Goal: Information Seeking & Learning: Find specific fact

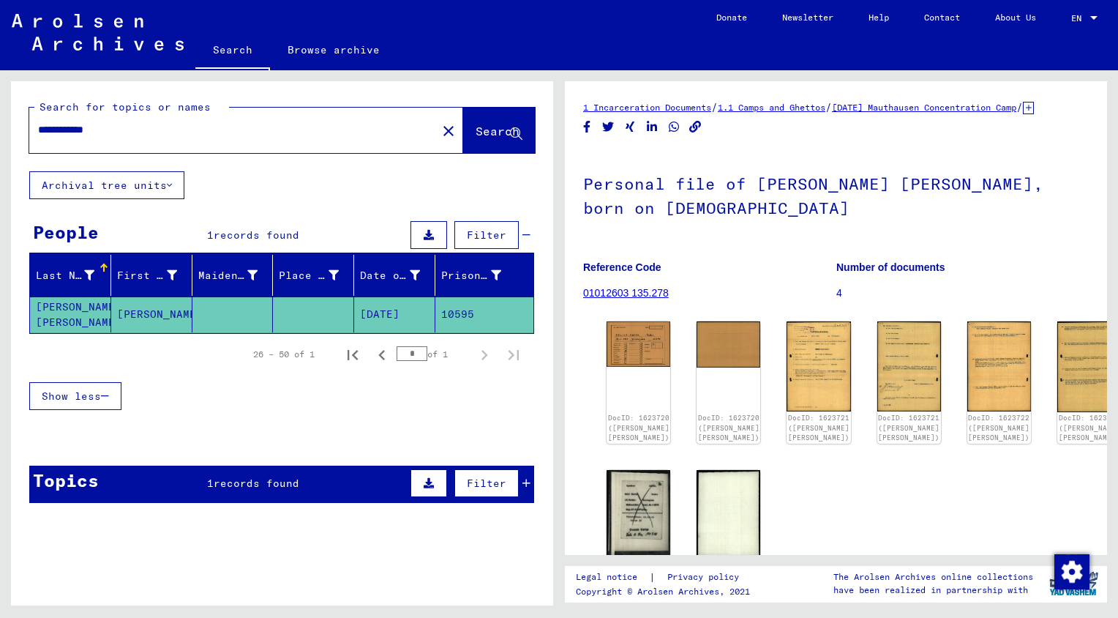
drag, startPoint x: 146, startPoint y: 134, endPoint x: -3, endPoint y: 133, distance: 148.5
click at [0, 133] on html "**********" at bounding box center [559, 309] width 1118 height 618
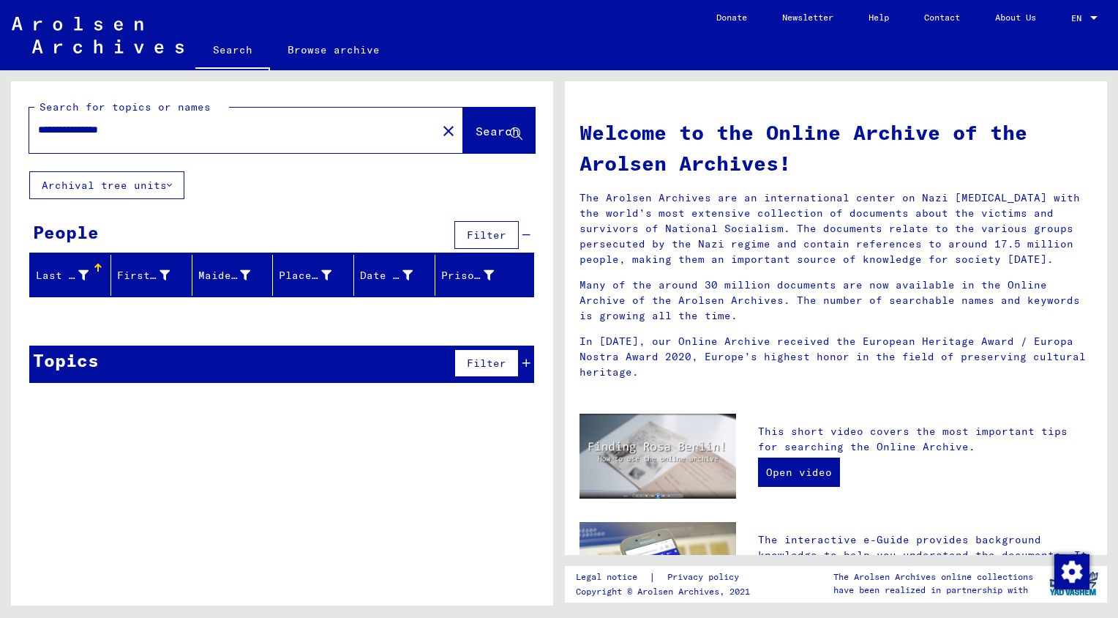
drag, startPoint x: 83, startPoint y: 130, endPoint x: 31, endPoint y: 130, distance: 51.2
click at [31, 130] on div "**********" at bounding box center [224, 129] width 390 height 33
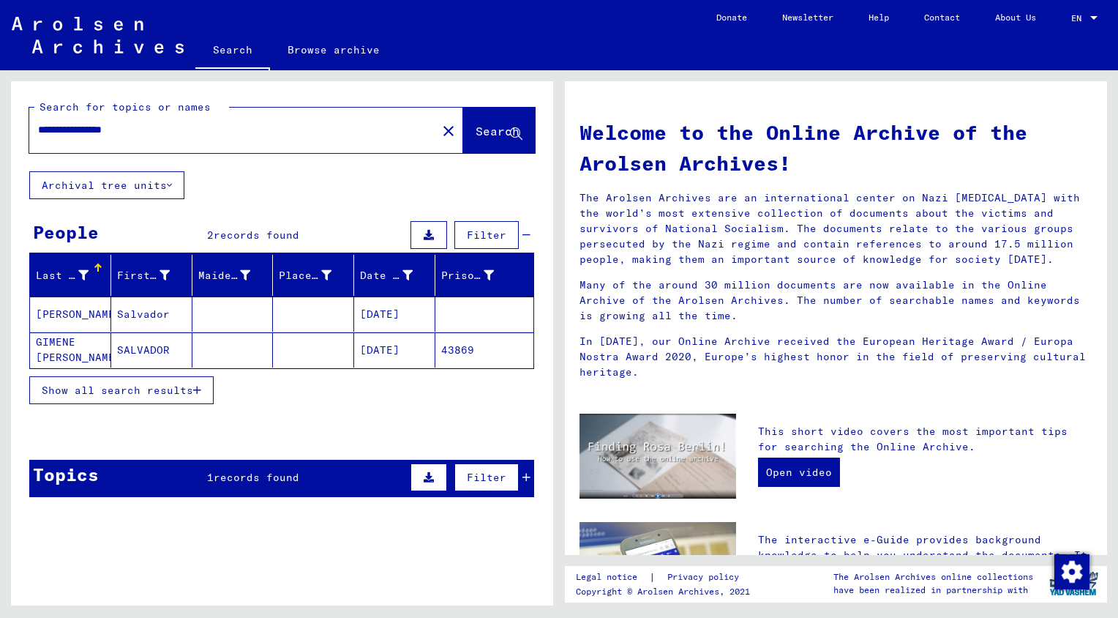
click at [70, 358] on mat-cell "[PERSON_NAME] GIMENE [PERSON_NAME] GIMENE" at bounding box center [70, 349] width 81 height 35
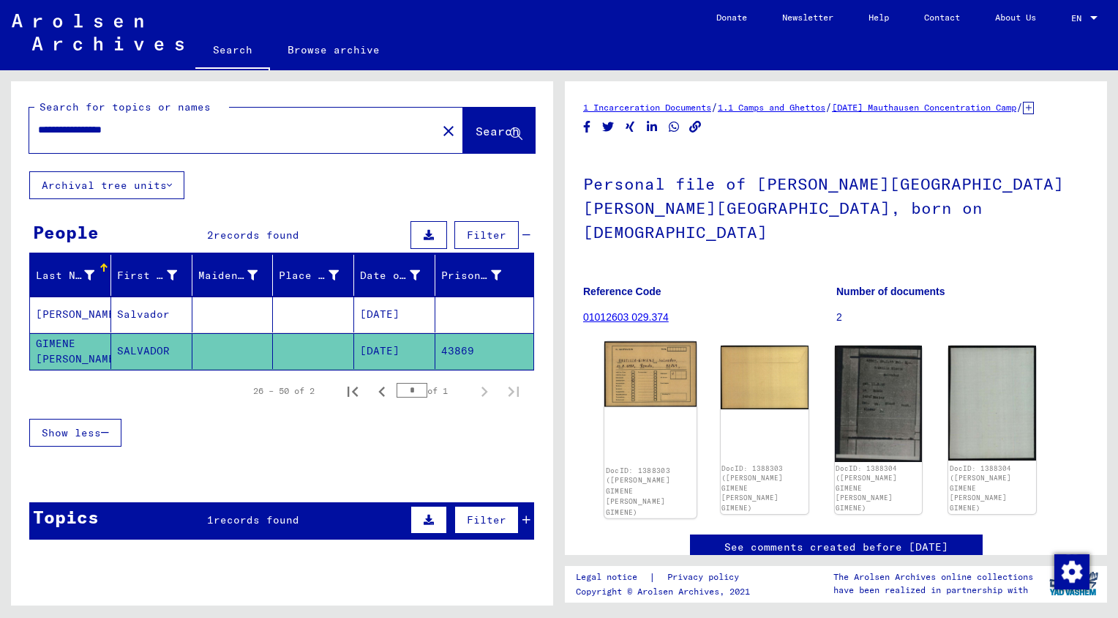
click at [657, 353] on img at bounding box center [650, 374] width 92 height 66
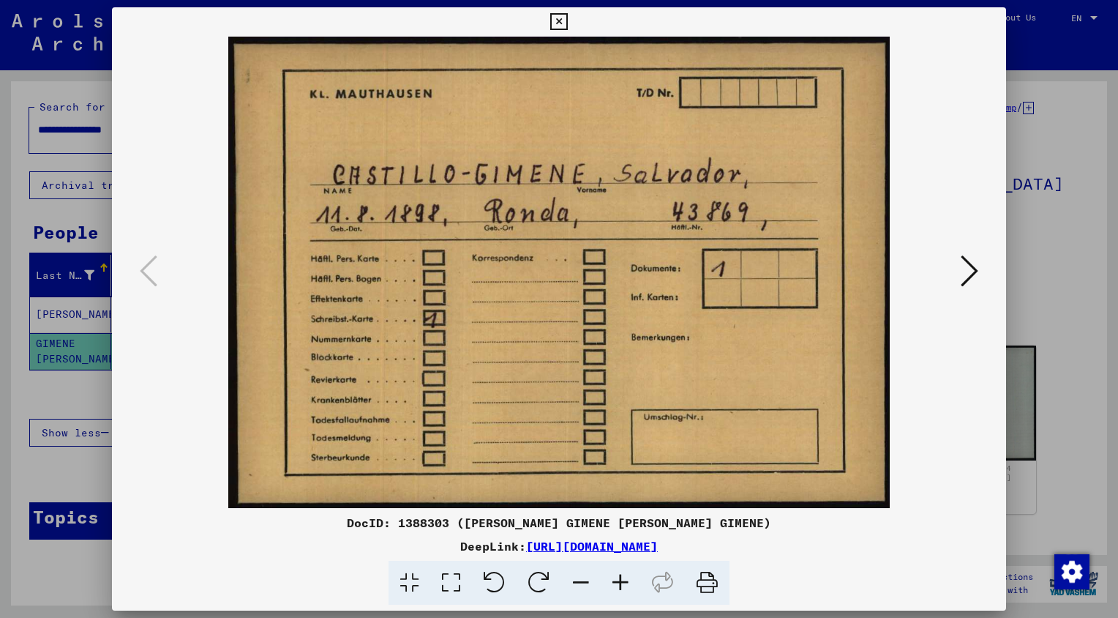
click at [974, 264] on icon at bounding box center [970, 270] width 18 height 35
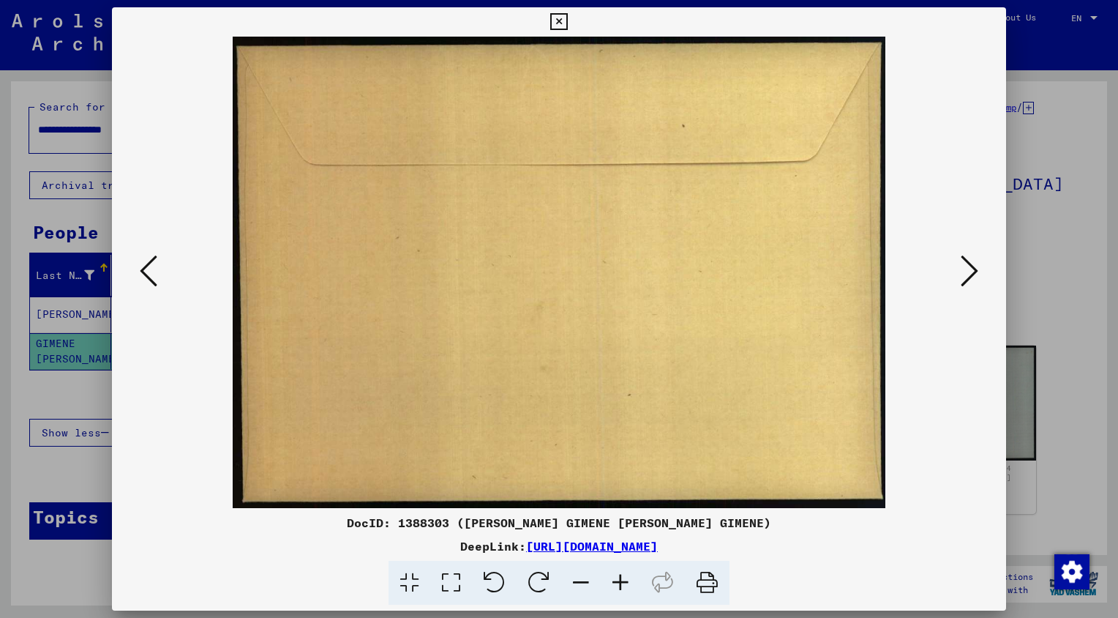
click at [974, 264] on icon at bounding box center [970, 270] width 18 height 35
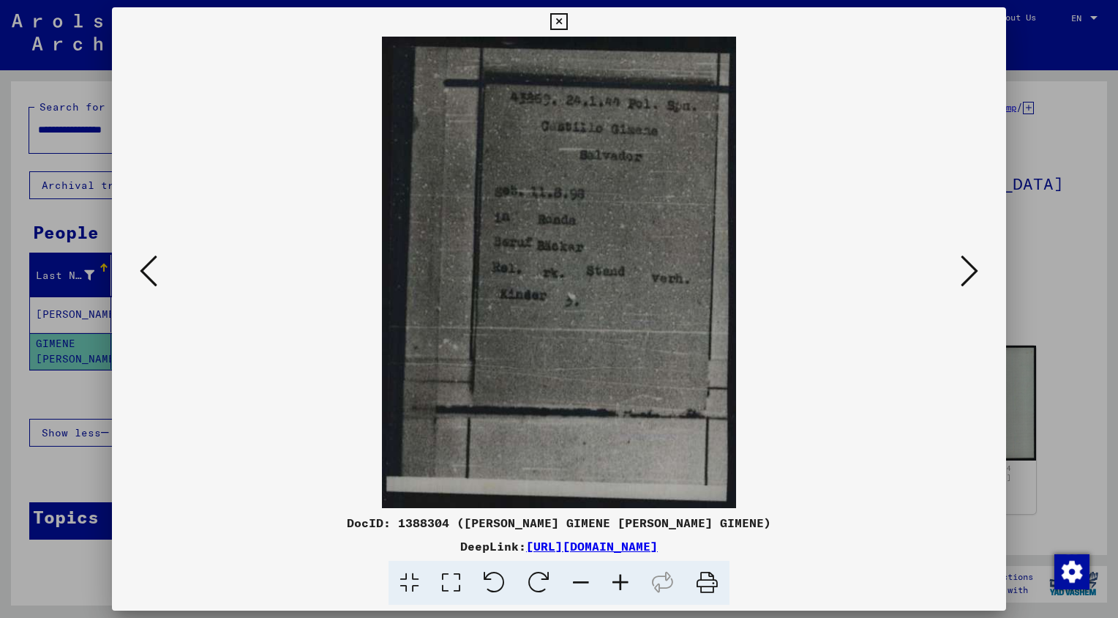
click at [974, 264] on icon at bounding box center [970, 270] width 18 height 35
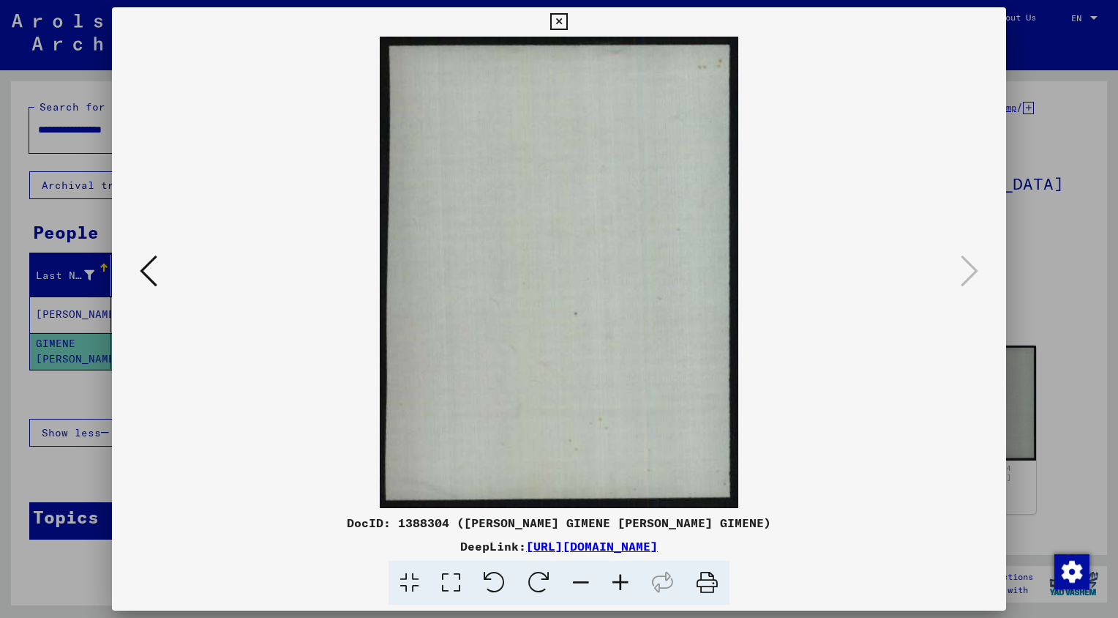
click at [562, 13] on icon at bounding box center [558, 22] width 17 height 18
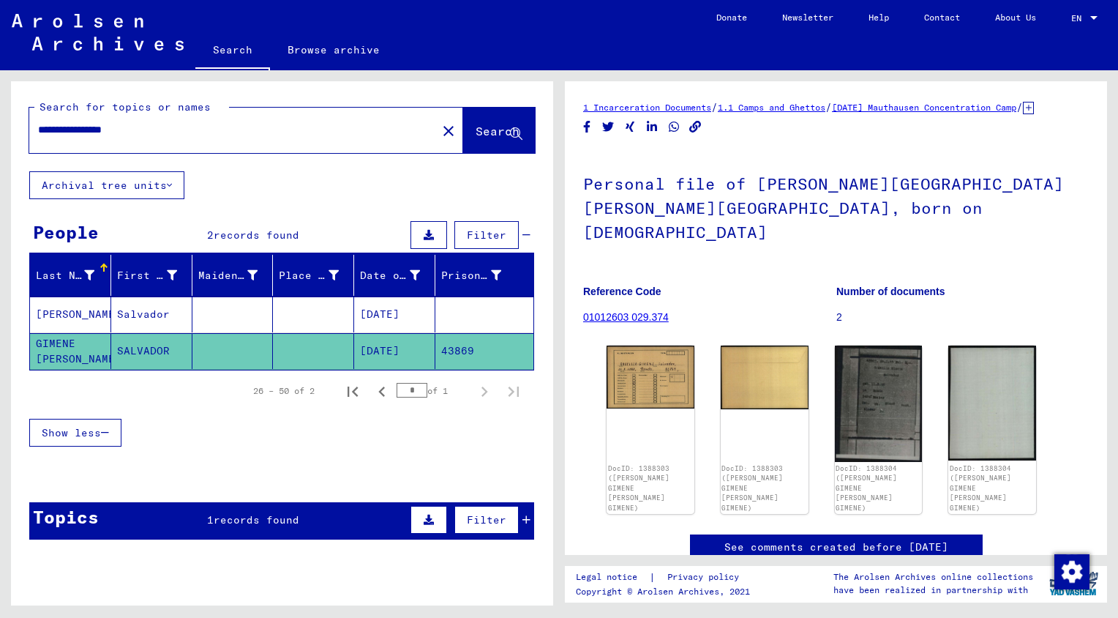
drag, startPoint x: 152, startPoint y: 124, endPoint x: -3, endPoint y: 119, distance: 155.2
click at [0, 119] on html "**********" at bounding box center [559, 309] width 1118 height 618
type input "*****"
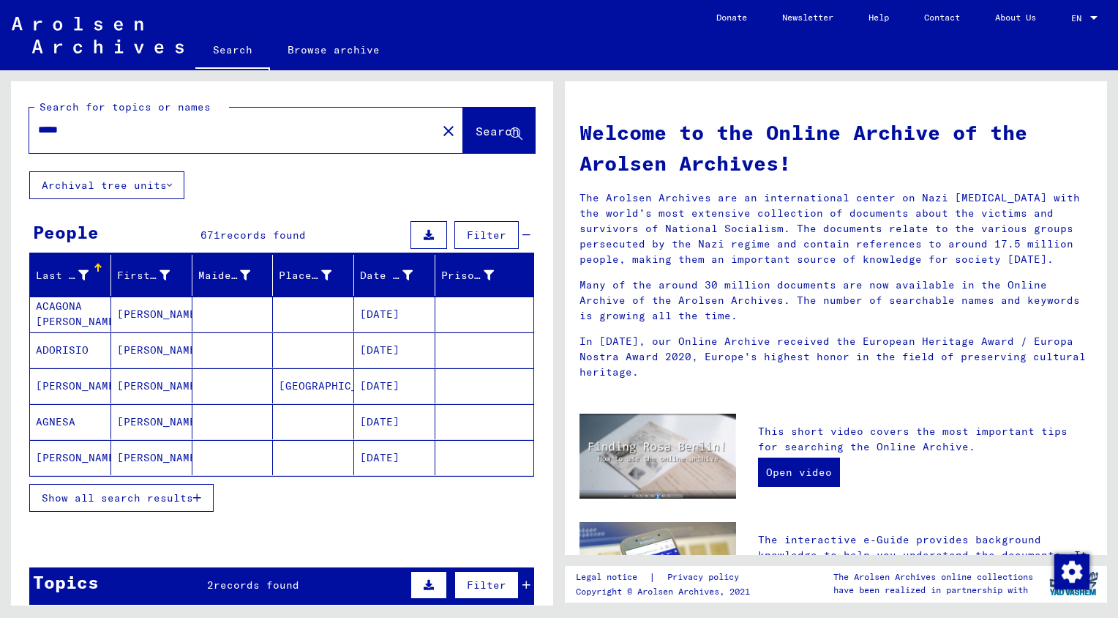
click at [85, 491] on span "Show all search results" at bounding box center [117, 497] width 151 height 13
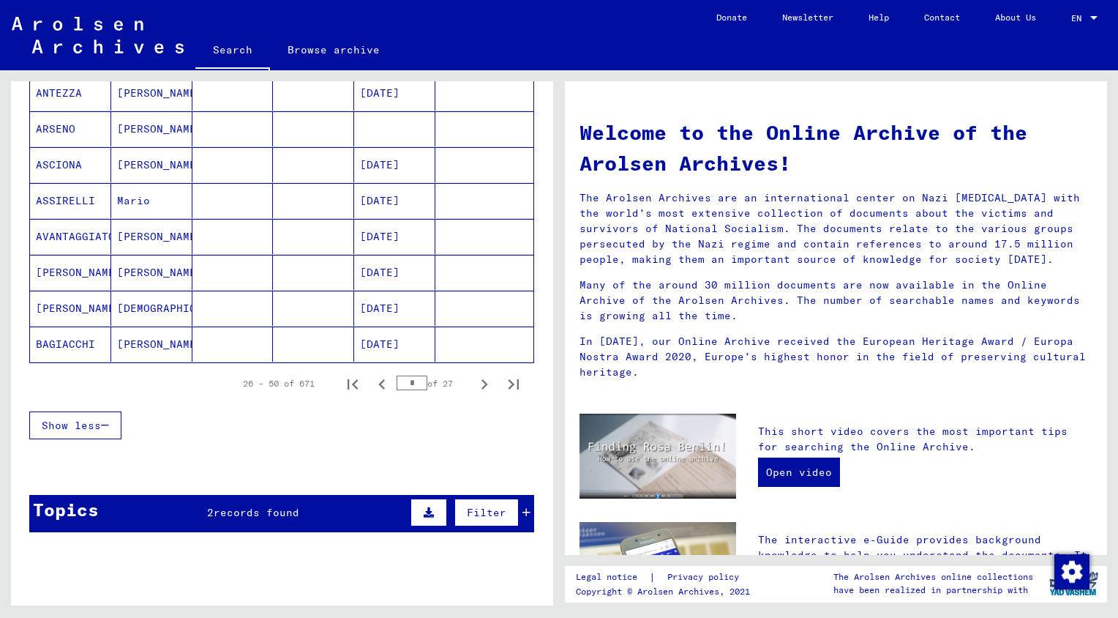
scroll to position [903, 0]
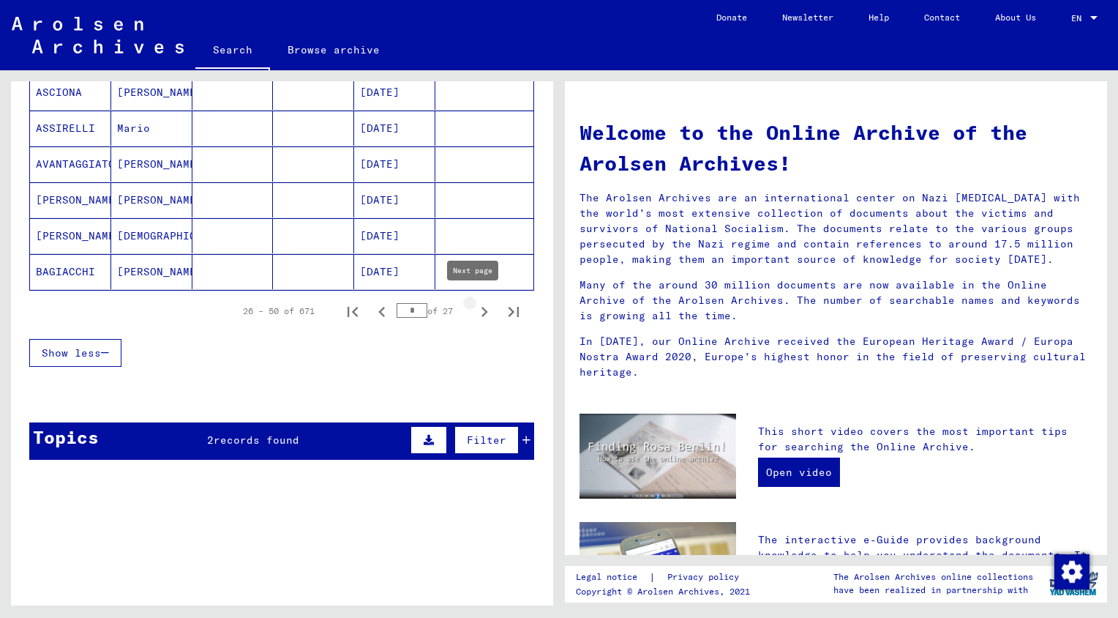
click at [481, 307] on icon "Next page" at bounding box center [484, 312] width 7 height 10
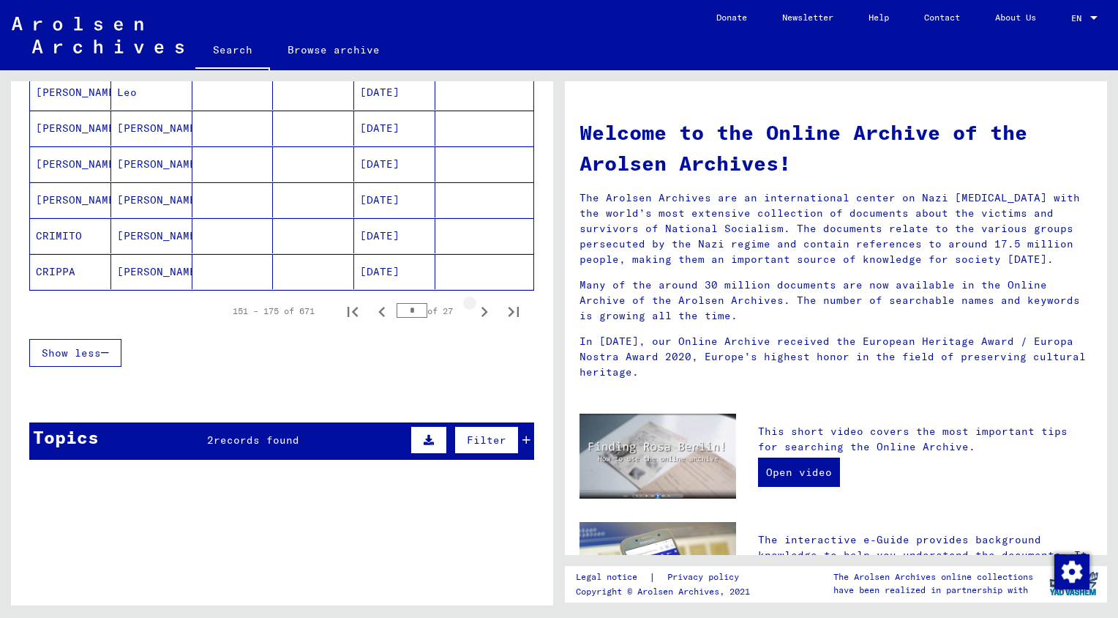
click at [481, 307] on icon "Next page" at bounding box center [484, 312] width 7 height 10
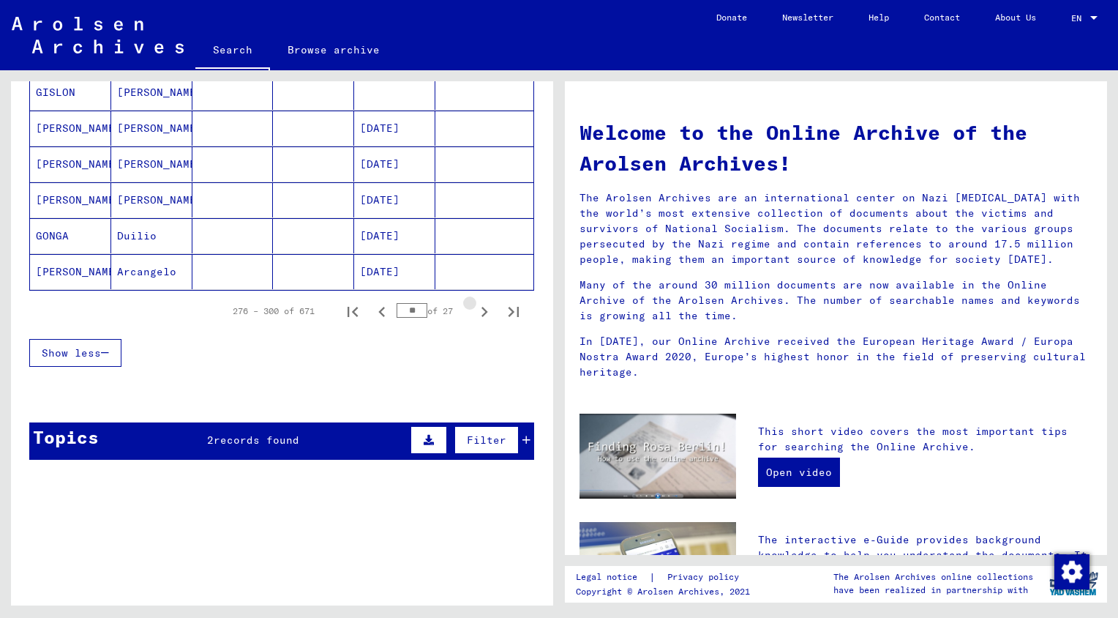
click at [481, 307] on icon "Next page" at bounding box center [484, 312] width 7 height 10
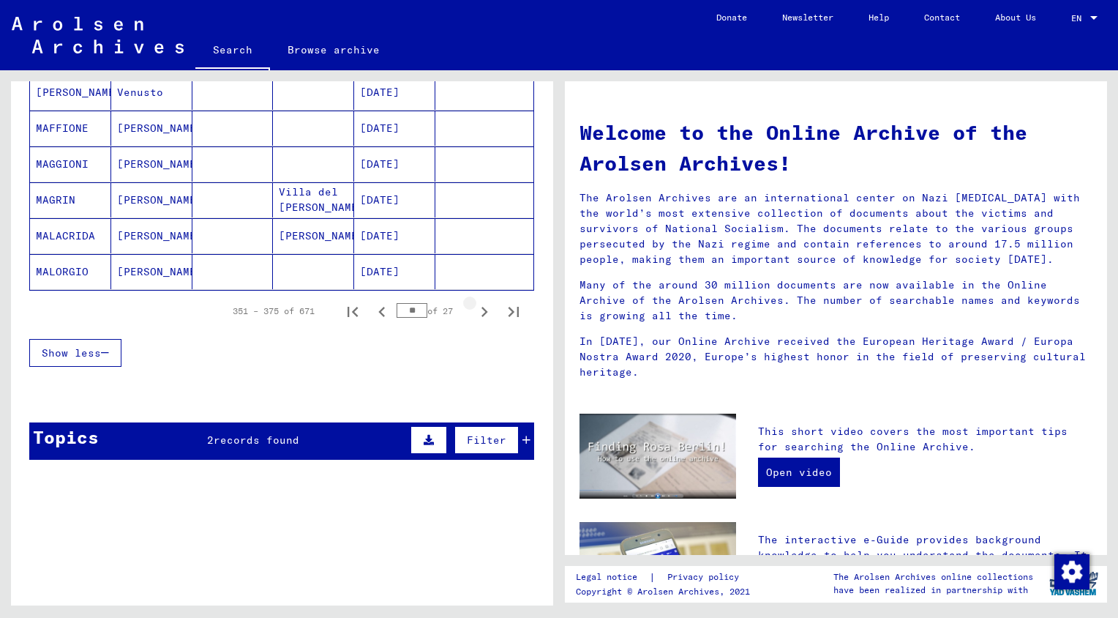
click at [481, 307] on icon "Next page" at bounding box center [484, 312] width 7 height 10
type input "**"
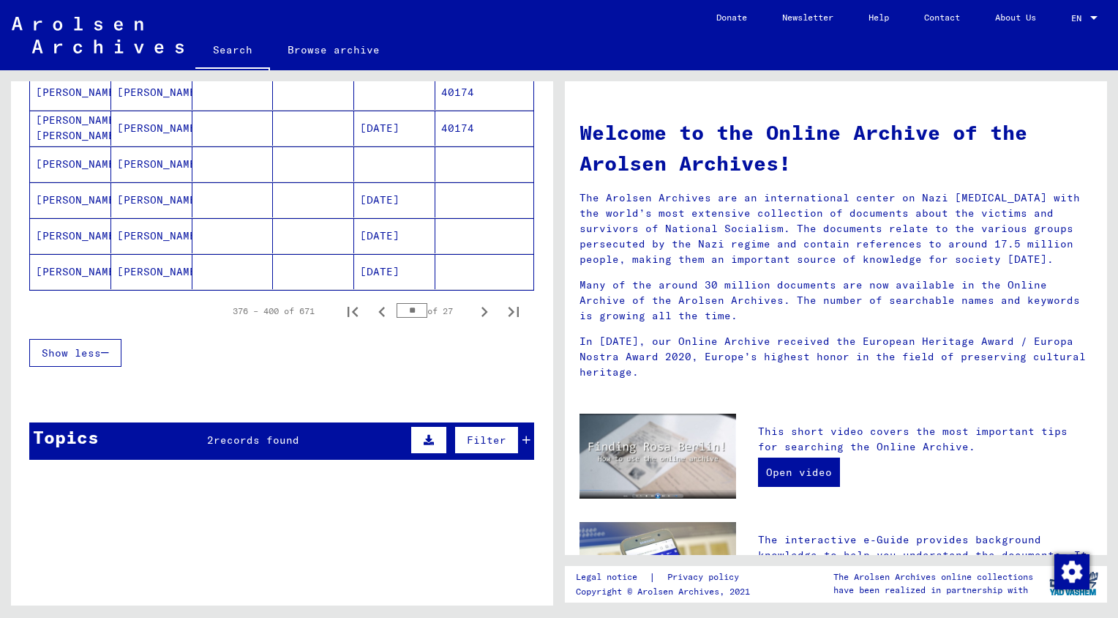
scroll to position [779, 0]
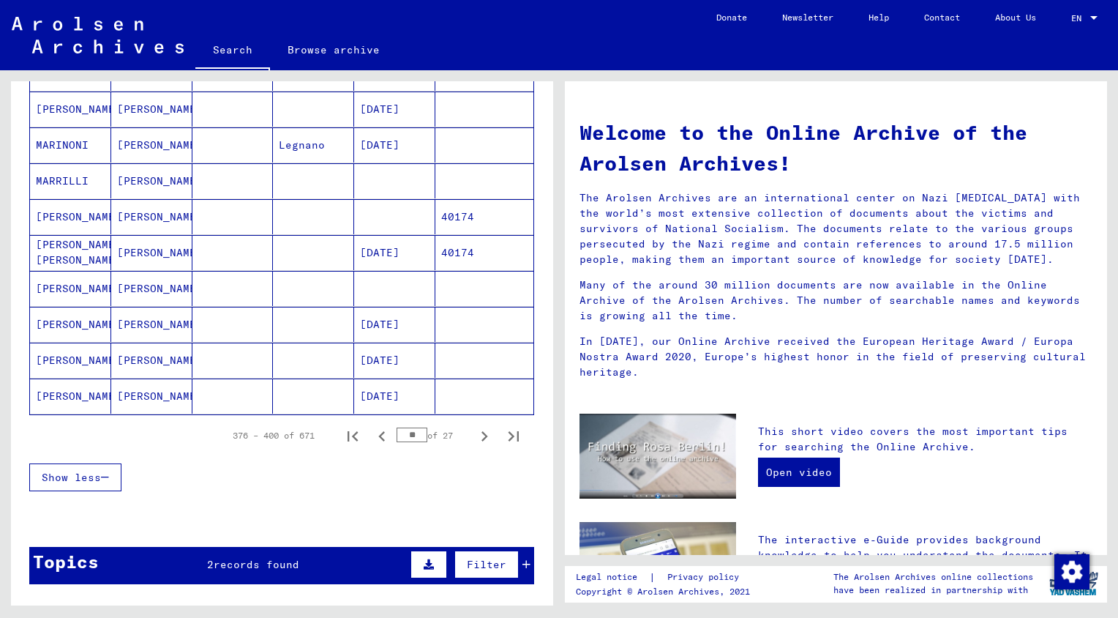
click at [64, 243] on mat-cell "[PERSON_NAME] [PERSON_NAME]" at bounding box center [70, 252] width 81 height 35
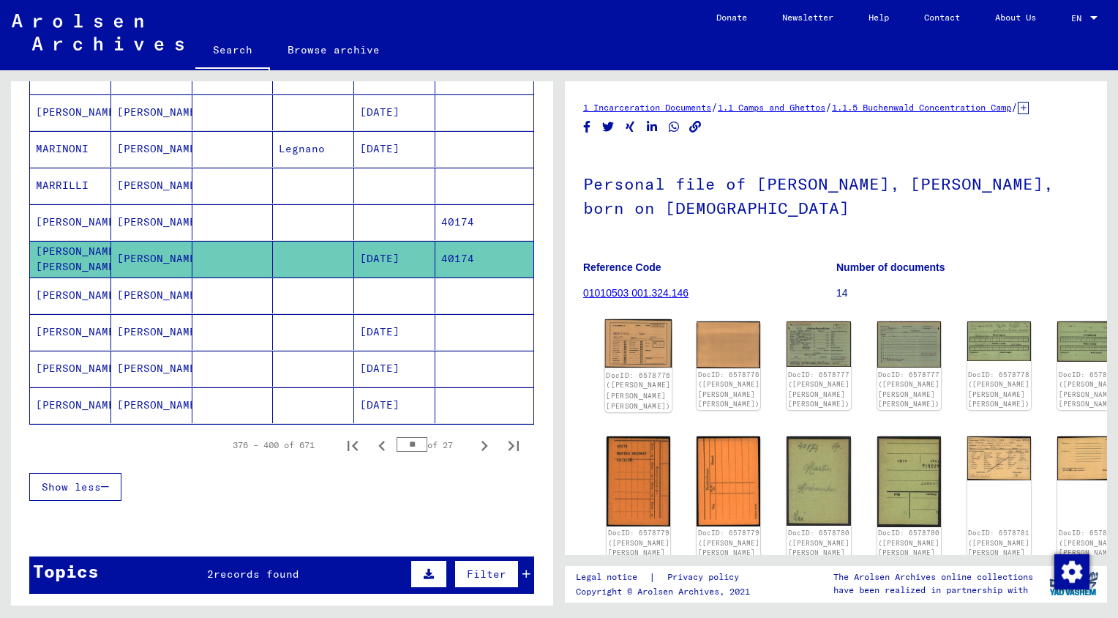
click at [650, 361] on img at bounding box center [638, 343] width 67 height 48
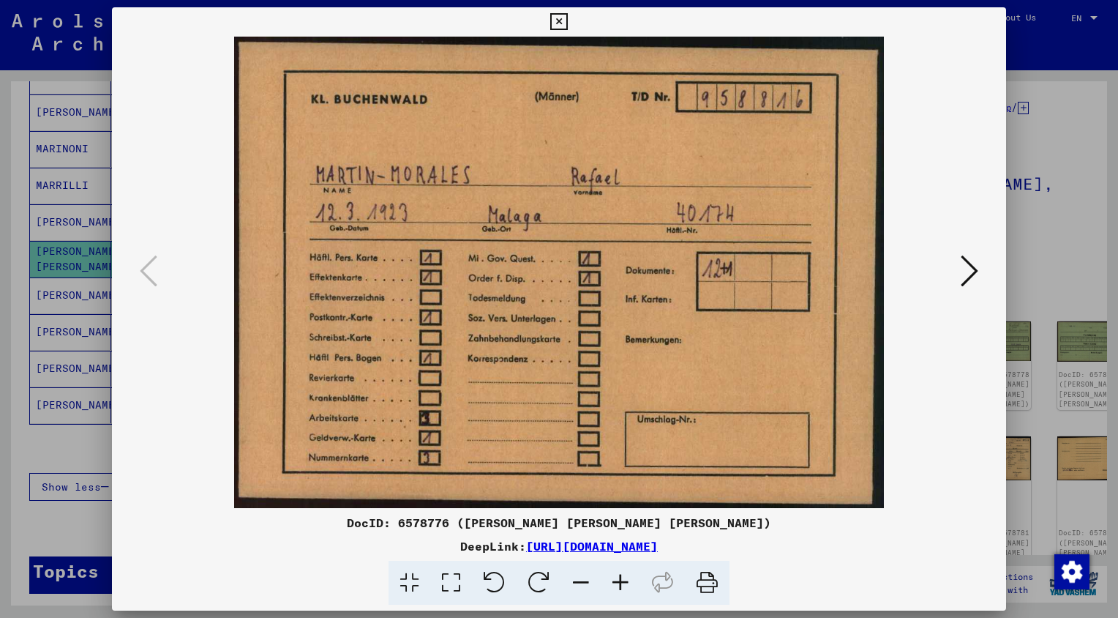
click at [969, 267] on icon at bounding box center [970, 270] width 18 height 35
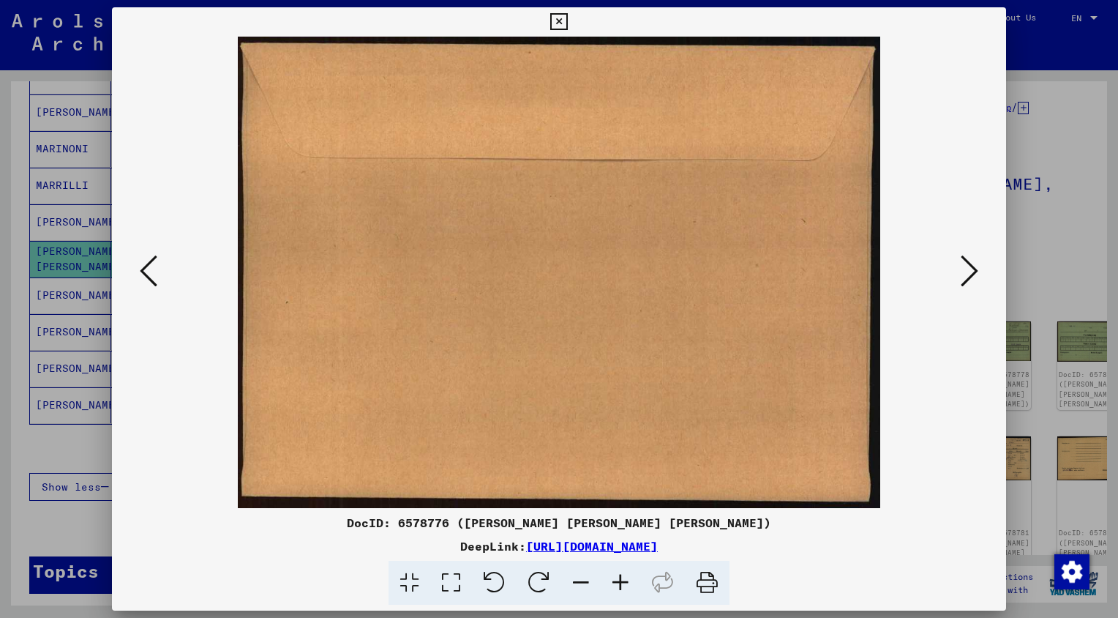
click at [969, 266] on icon at bounding box center [970, 270] width 18 height 35
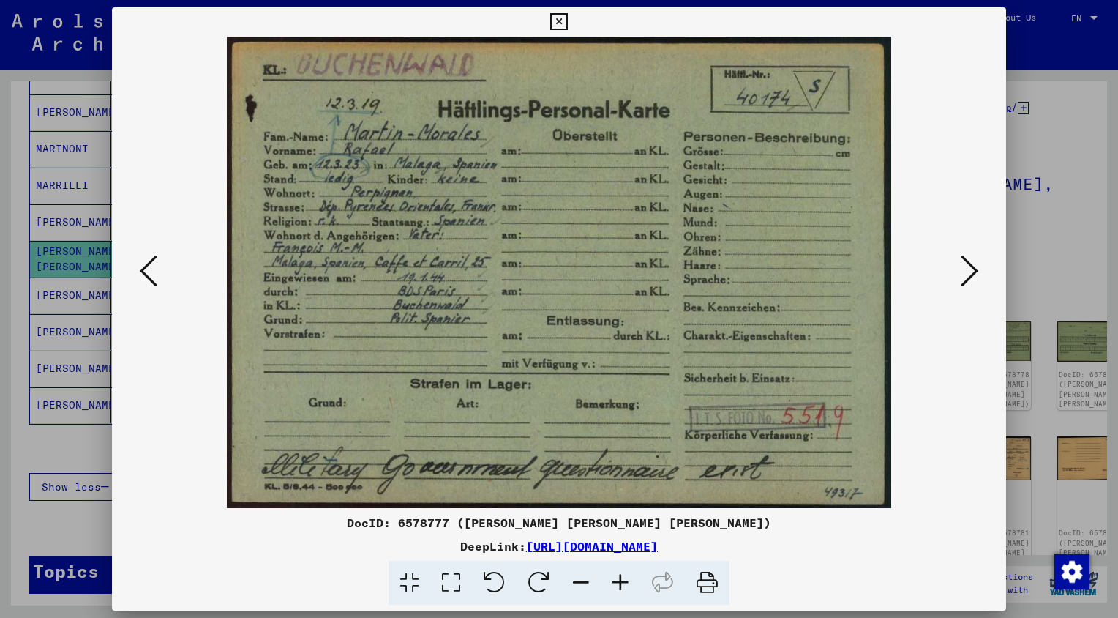
click at [969, 266] on icon at bounding box center [970, 270] width 18 height 35
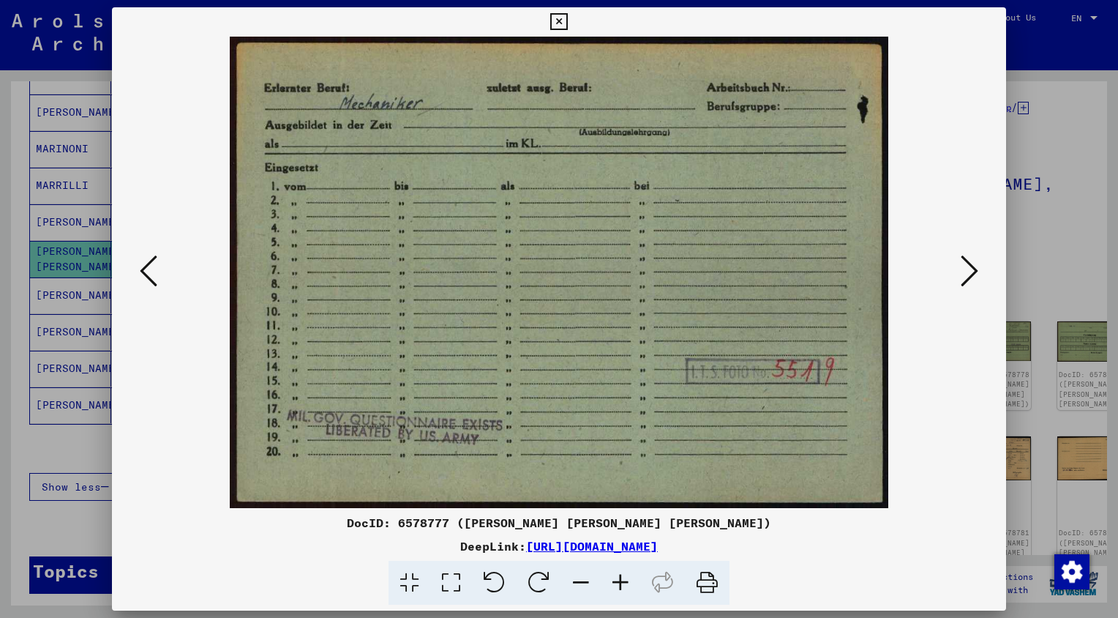
click at [969, 266] on icon at bounding box center [970, 270] width 18 height 35
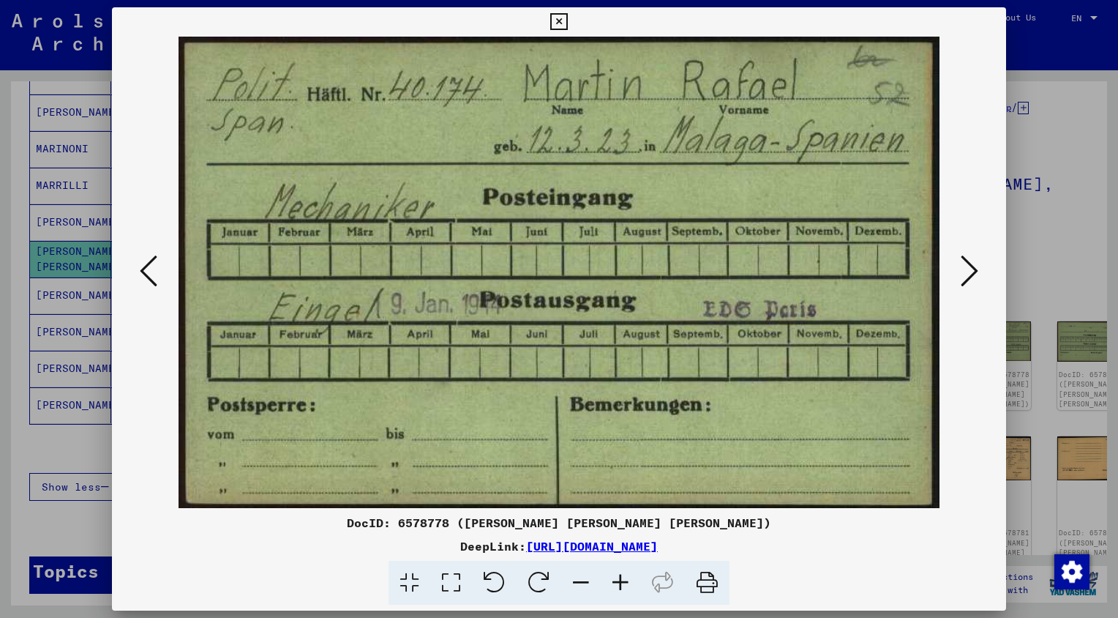
click at [969, 266] on icon at bounding box center [970, 270] width 18 height 35
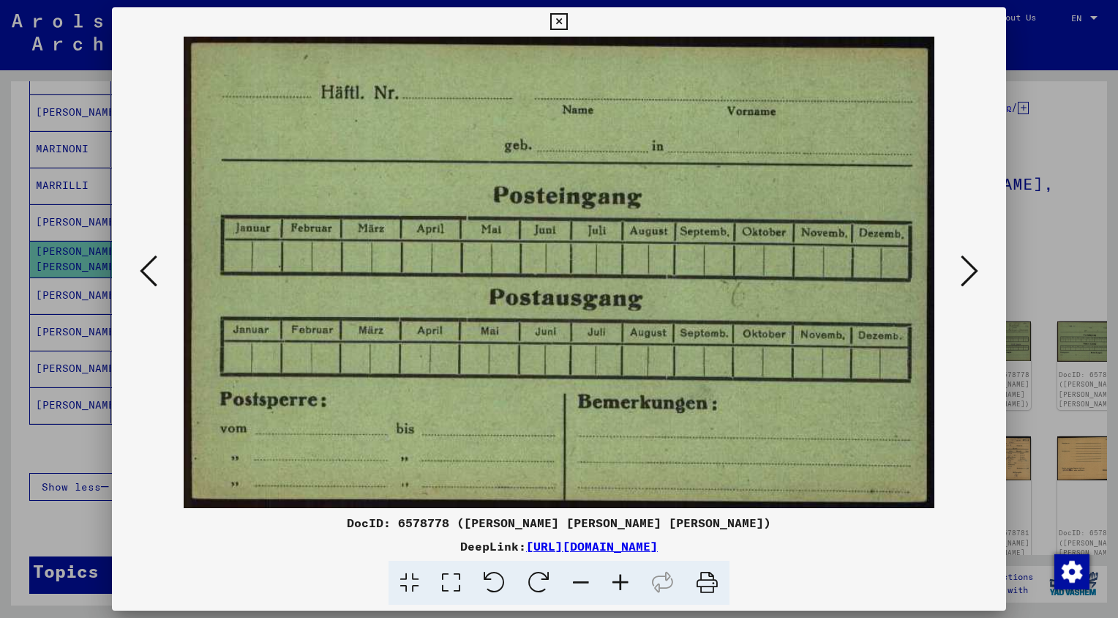
click at [969, 266] on icon at bounding box center [970, 270] width 18 height 35
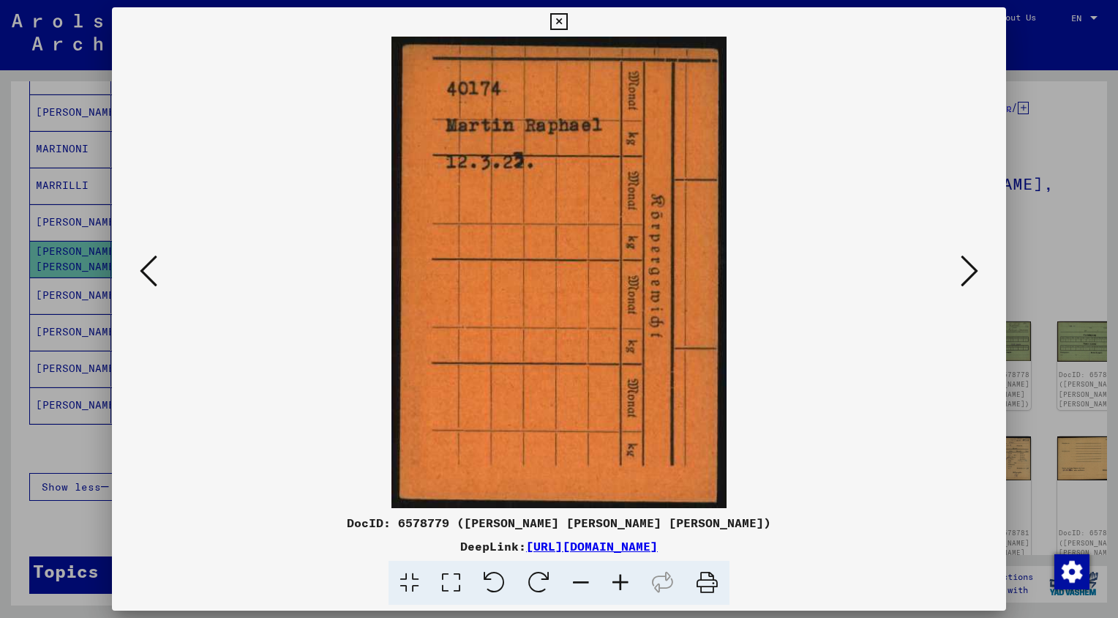
click at [969, 266] on icon at bounding box center [970, 270] width 18 height 35
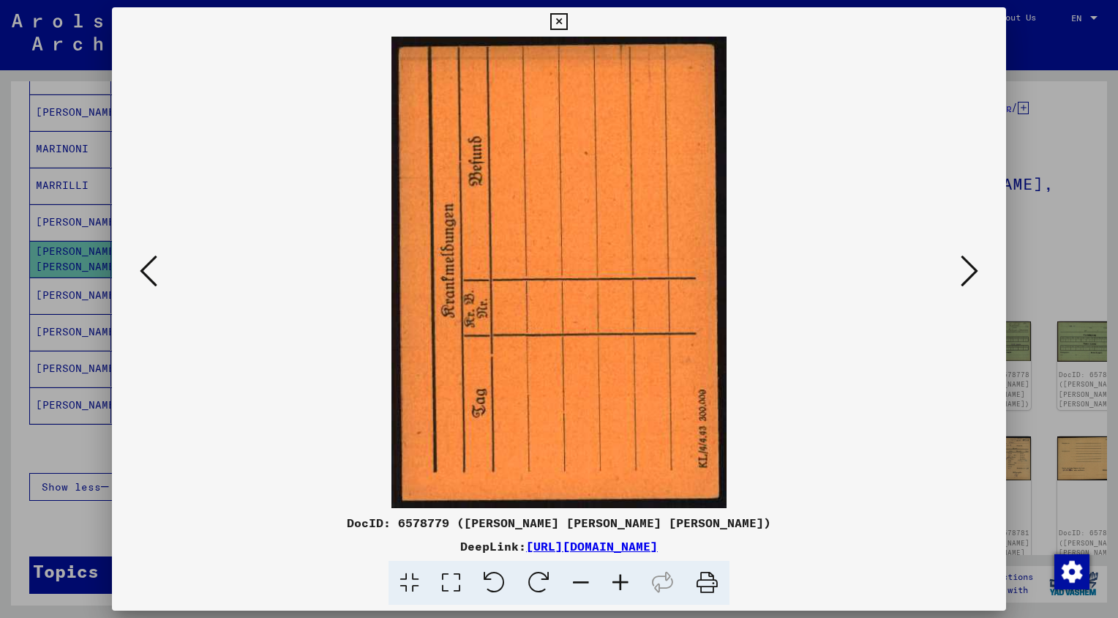
click at [969, 266] on icon at bounding box center [970, 270] width 18 height 35
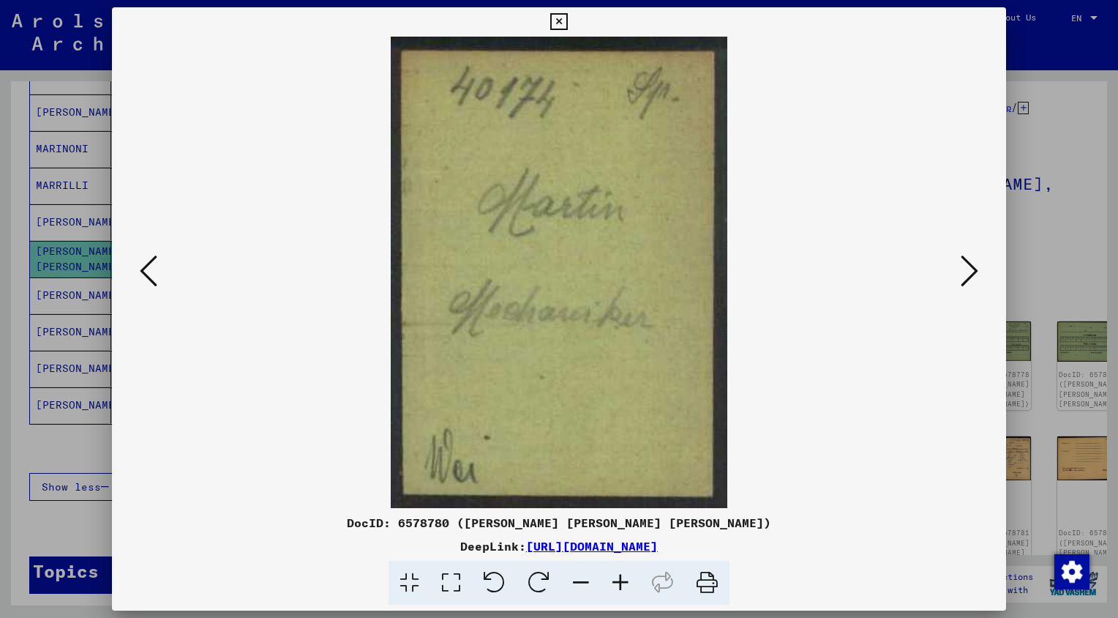
click at [969, 266] on icon at bounding box center [970, 270] width 18 height 35
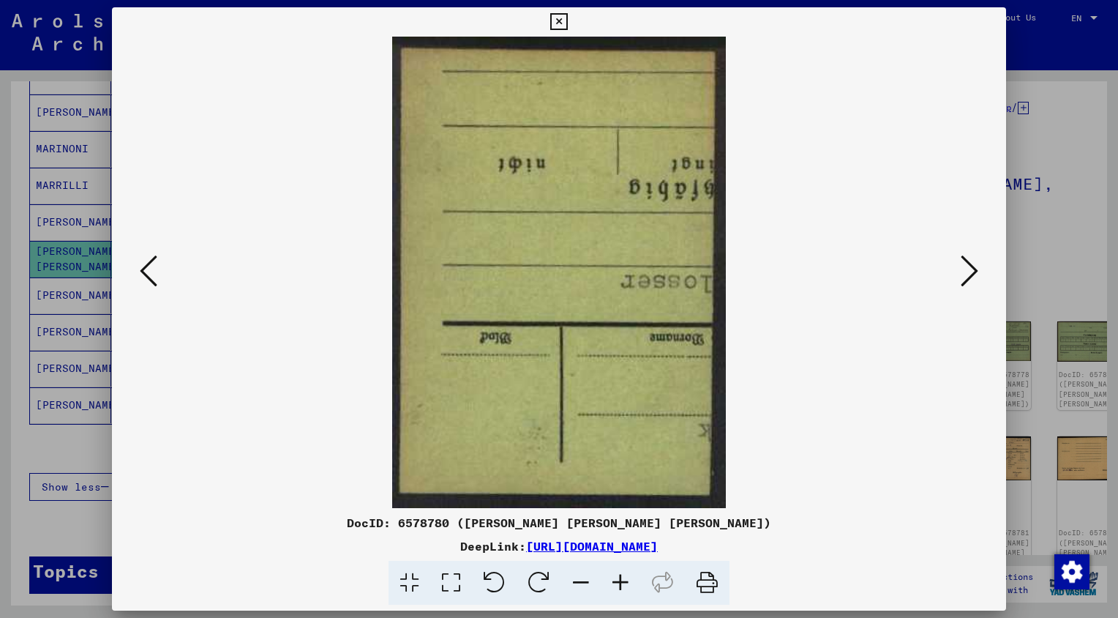
click at [969, 266] on icon at bounding box center [970, 270] width 18 height 35
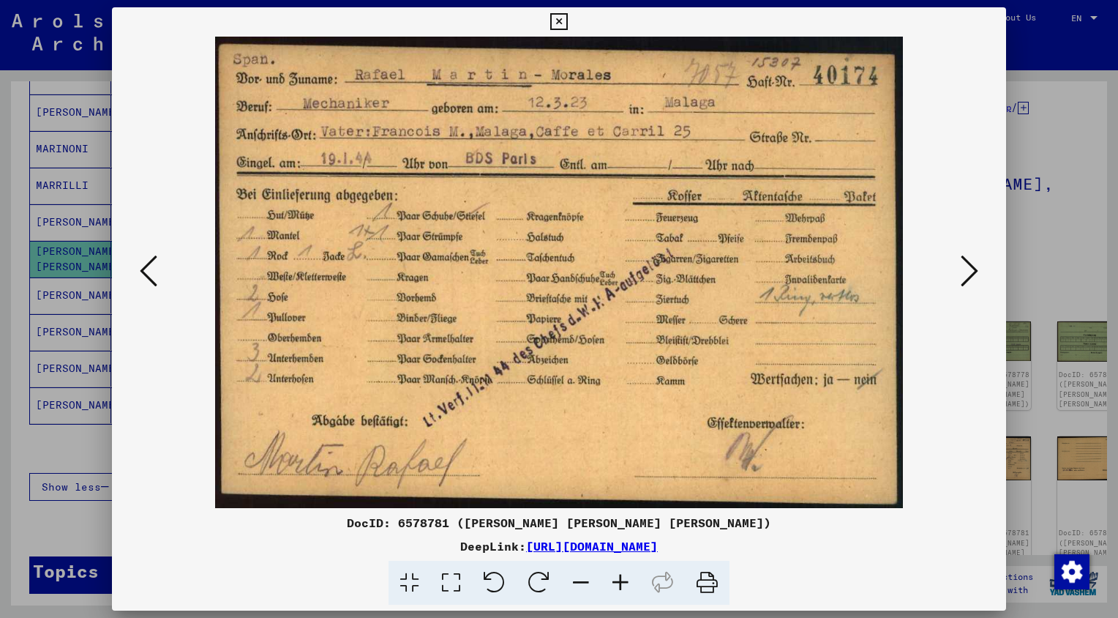
click at [969, 266] on icon at bounding box center [970, 270] width 18 height 35
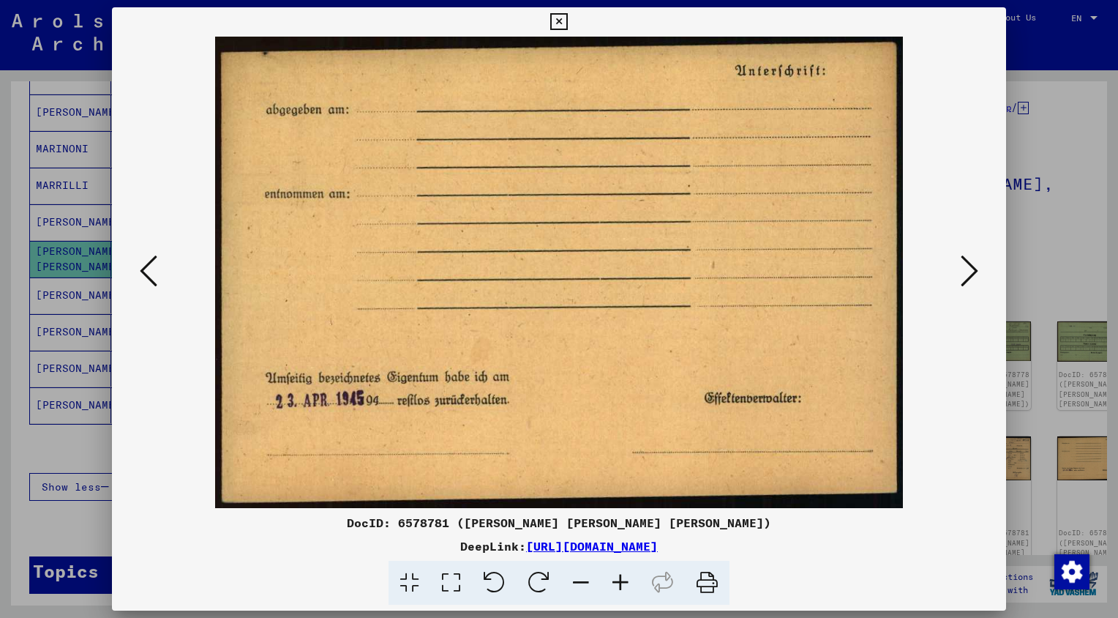
click at [969, 266] on icon at bounding box center [970, 270] width 18 height 35
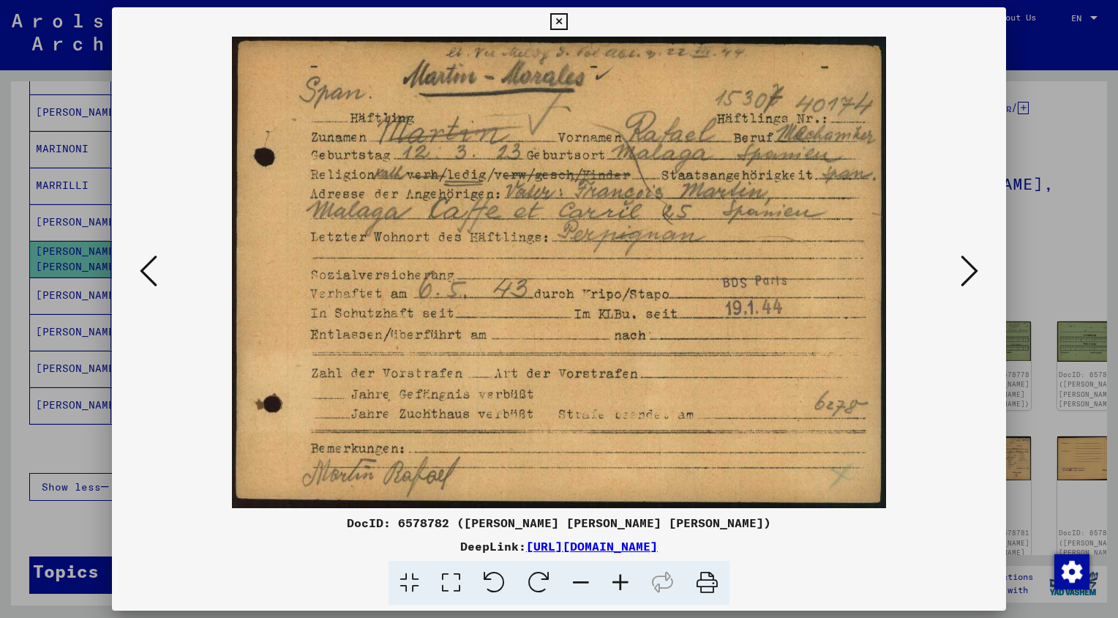
click at [969, 266] on icon at bounding box center [970, 270] width 18 height 35
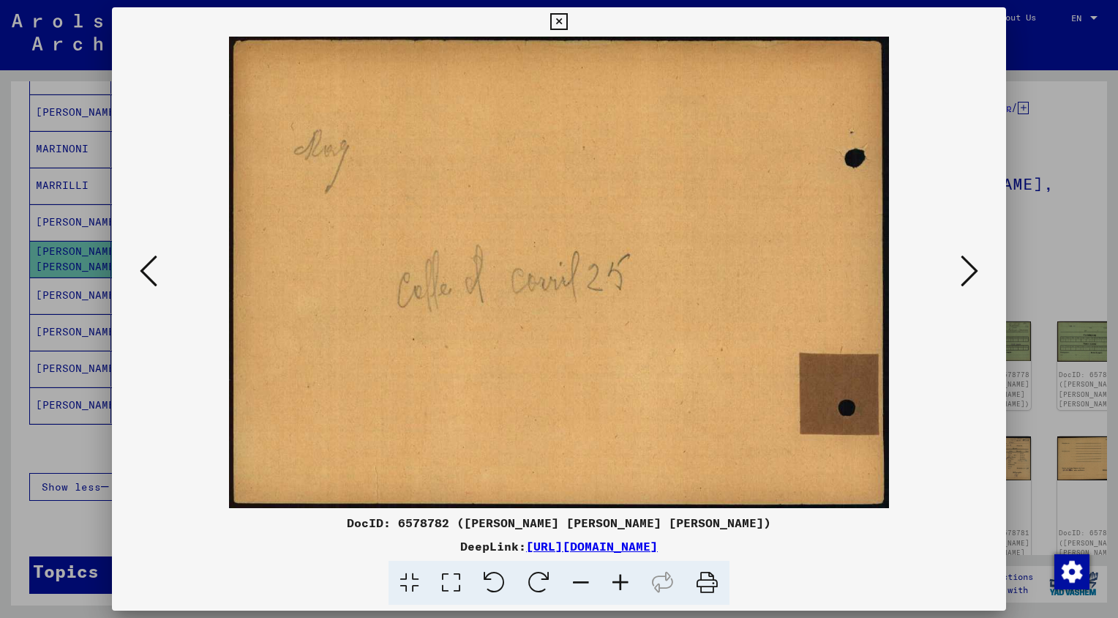
click at [969, 266] on icon at bounding box center [970, 270] width 18 height 35
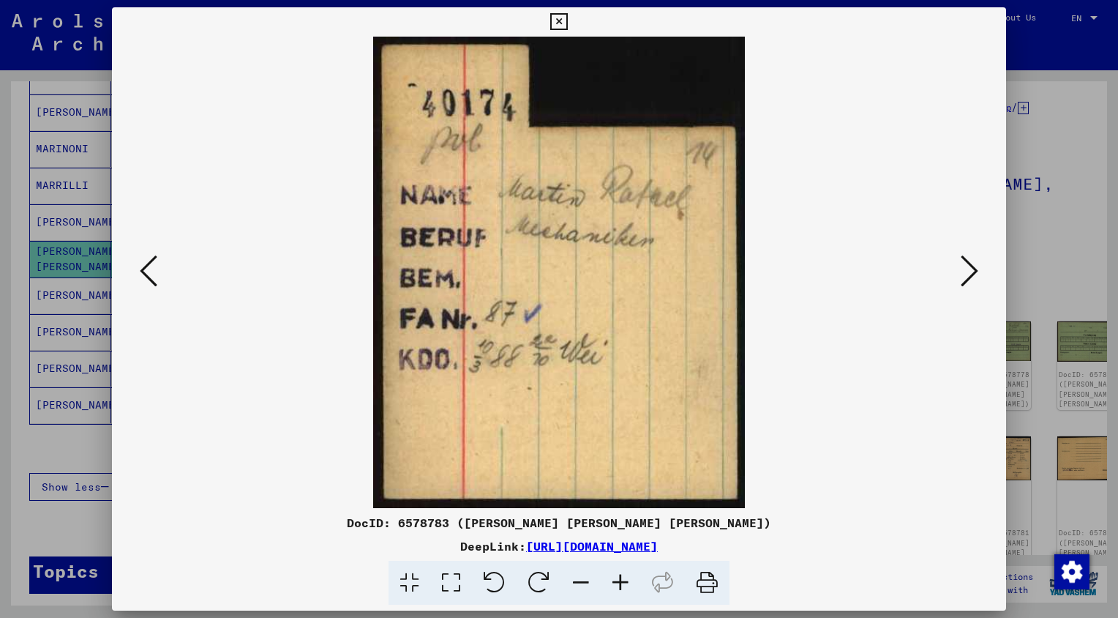
click at [969, 266] on icon at bounding box center [970, 270] width 18 height 35
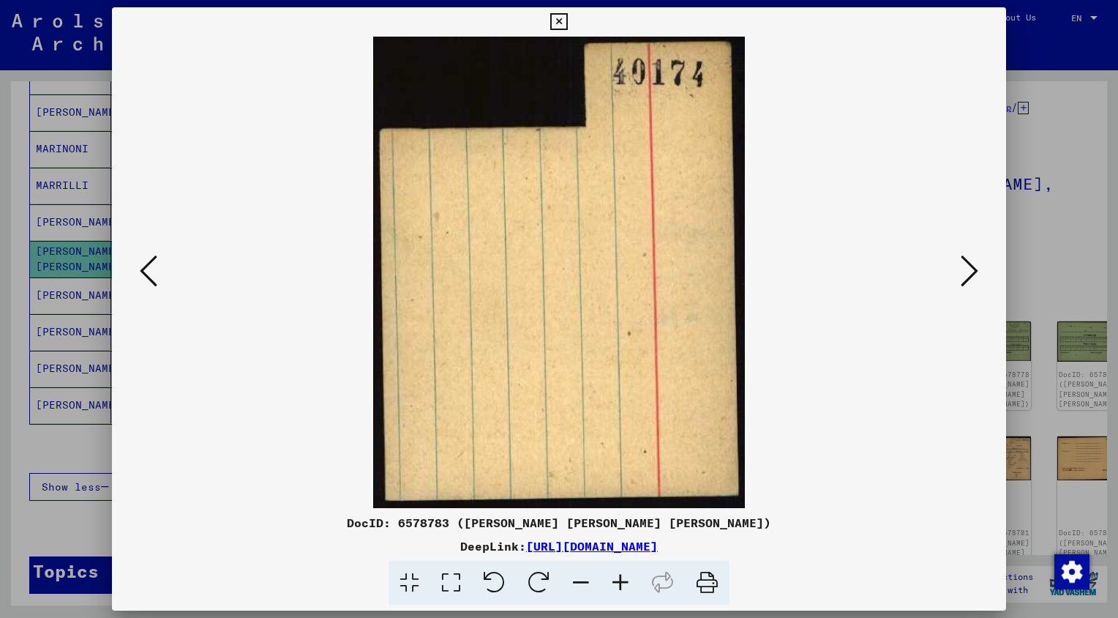
click at [969, 266] on icon at bounding box center [970, 270] width 18 height 35
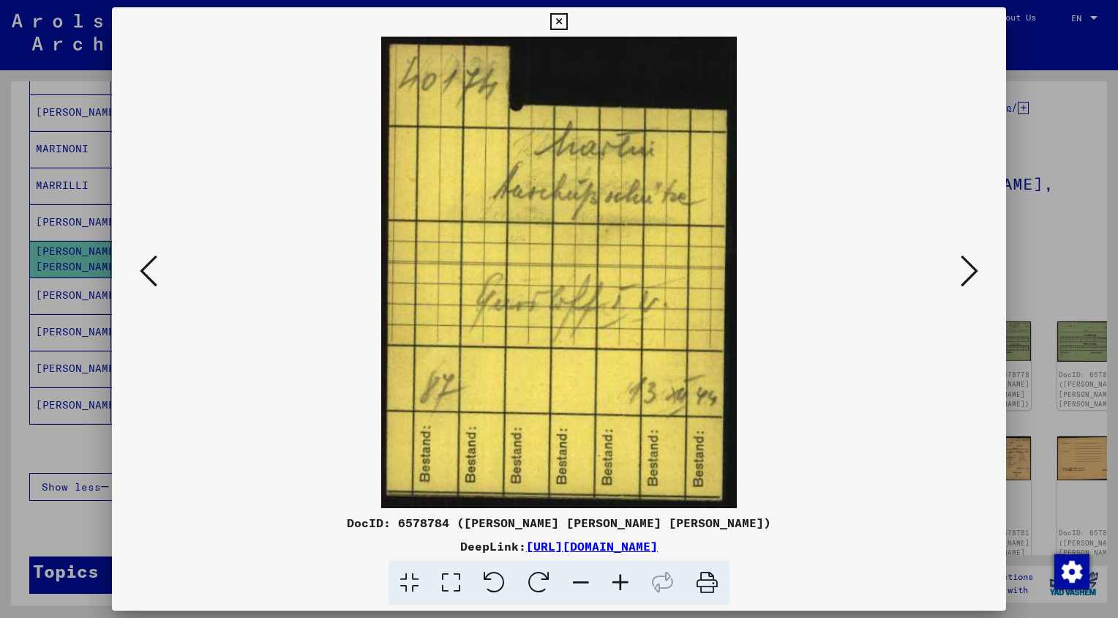
click at [969, 266] on icon at bounding box center [970, 270] width 18 height 35
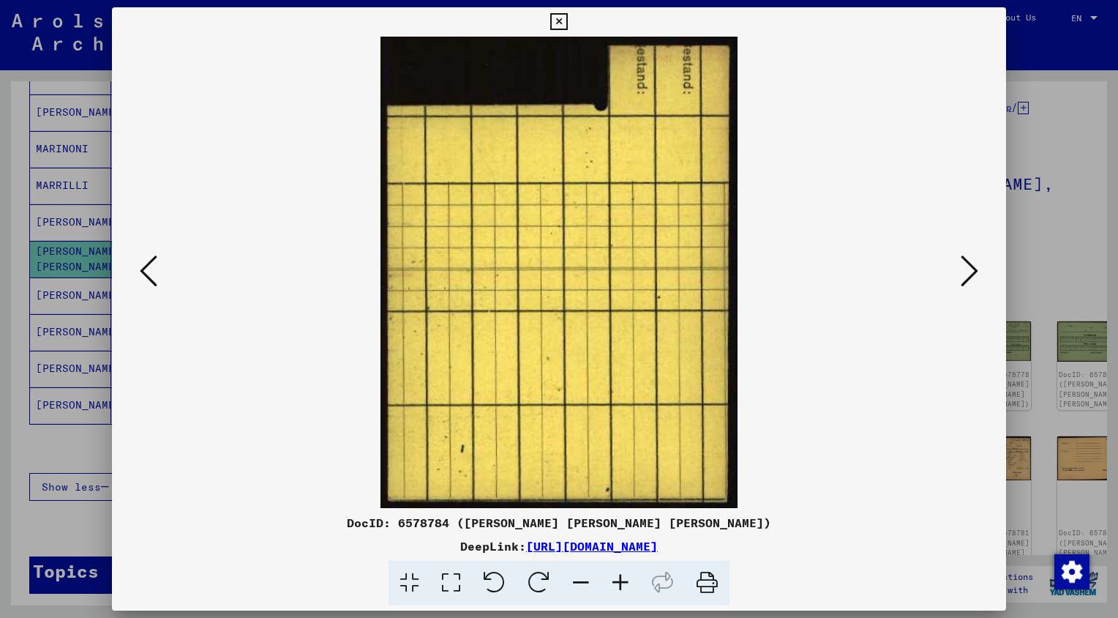
click at [969, 266] on icon at bounding box center [970, 270] width 18 height 35
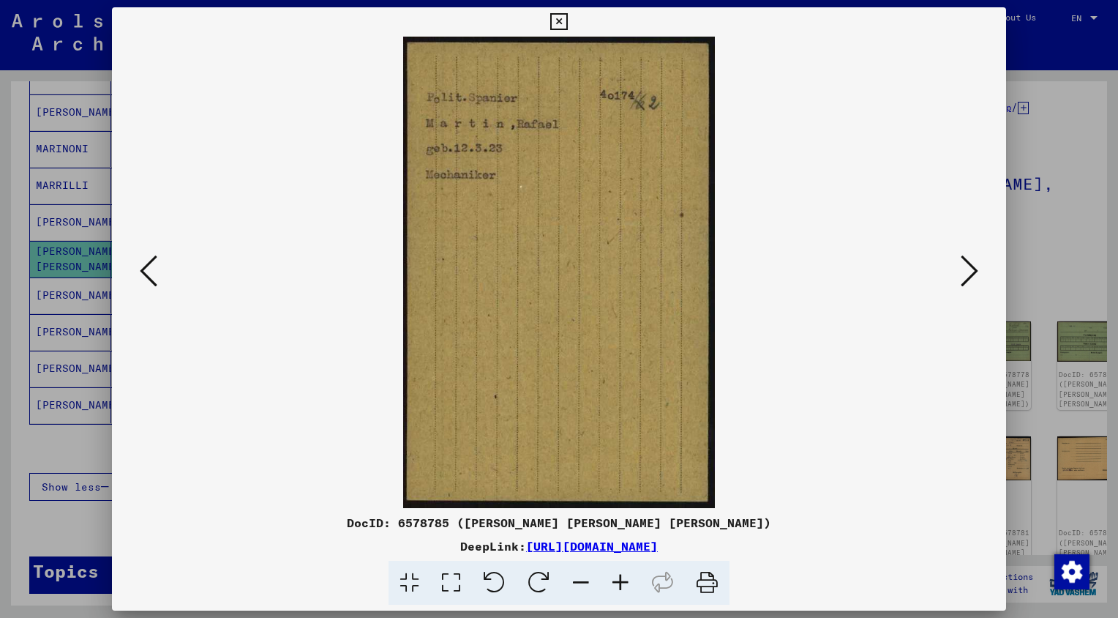
click at [969, 266] on icon at bounding box center [970, 270] width 18 height 35
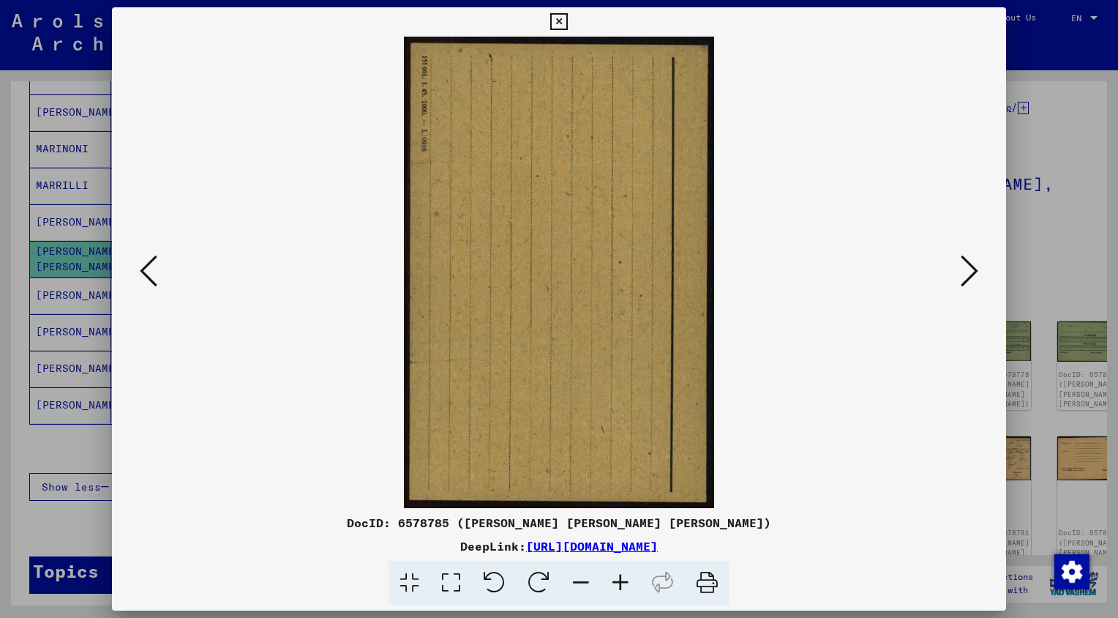
click at [969, 266] on icon at bounding box center [970, 270] width 18 height 35
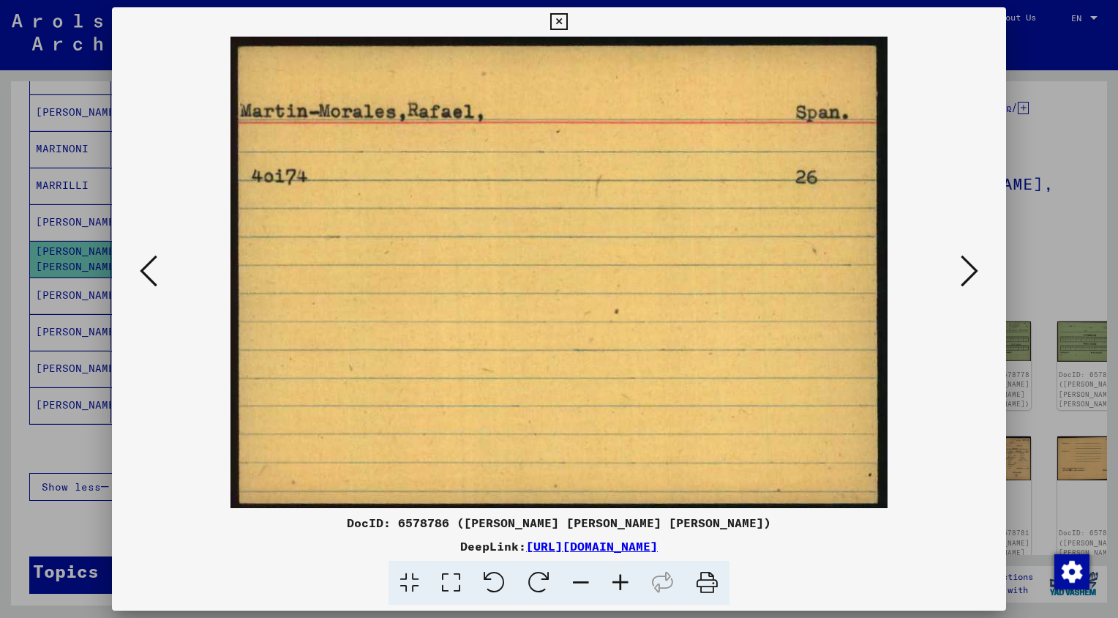
click at [969, 266] on icon at bounding box center [970, 270] width 18 height 35
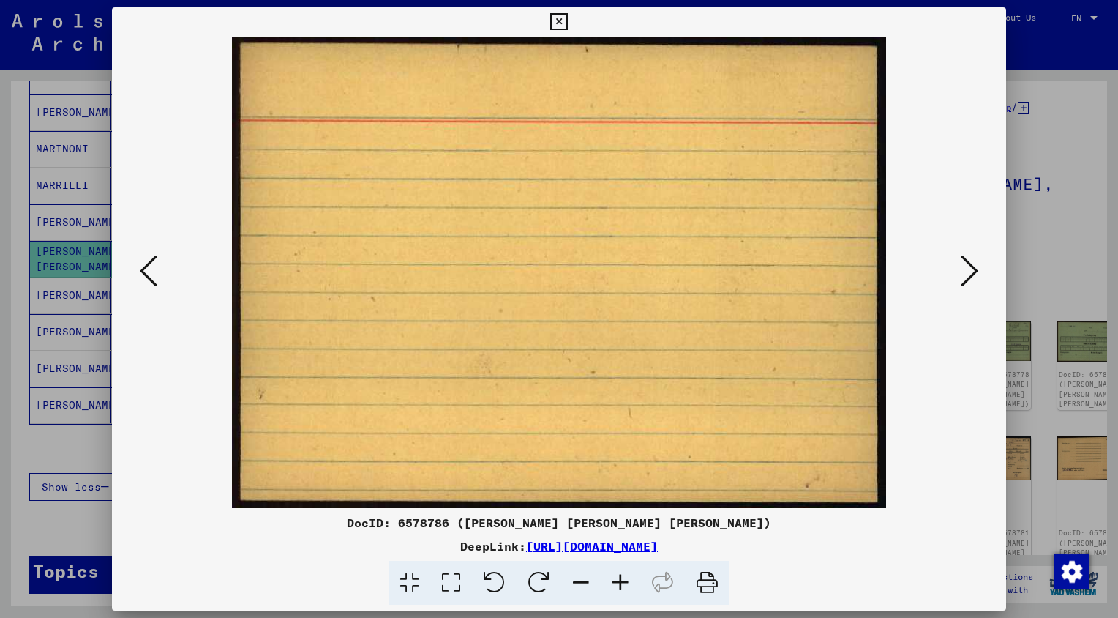
click at [969, 266] on icon at bounding box center [970, 270] width 18 height 35
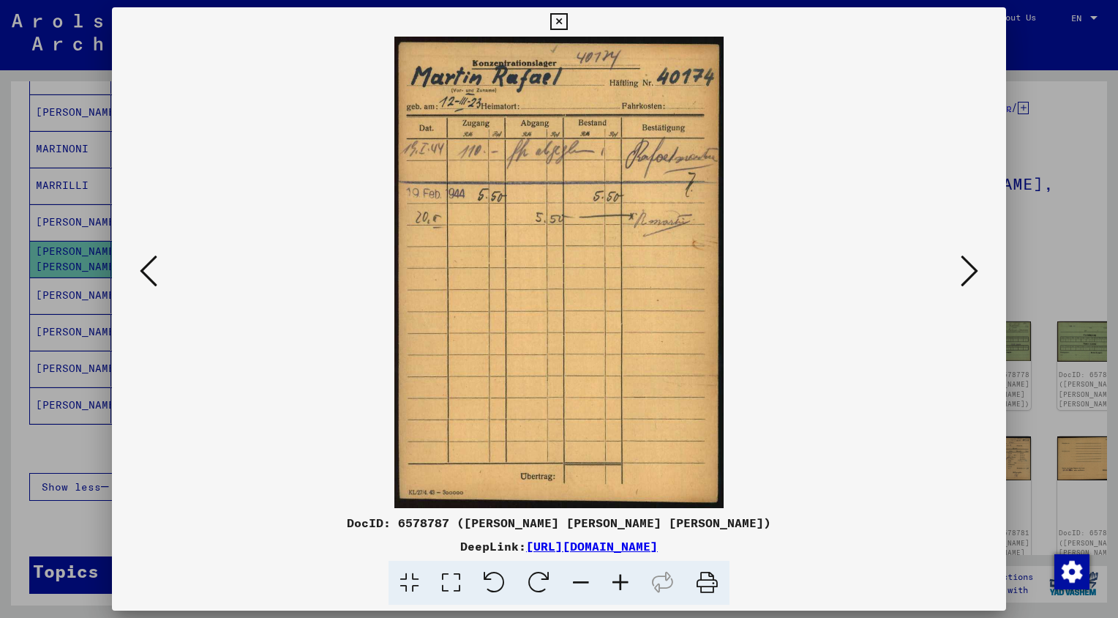
click at [969, 266] on icon at bounding box center [970, 270] width 18 height 35
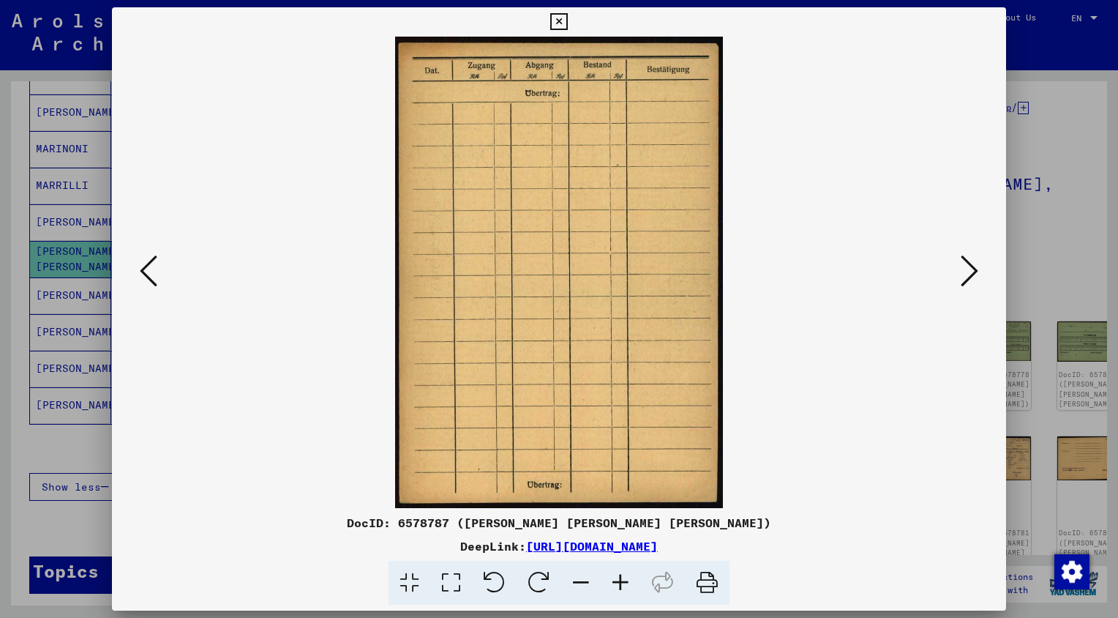
click at [969, 266] on icon at bounding box center [970, 270] width 18 height 35
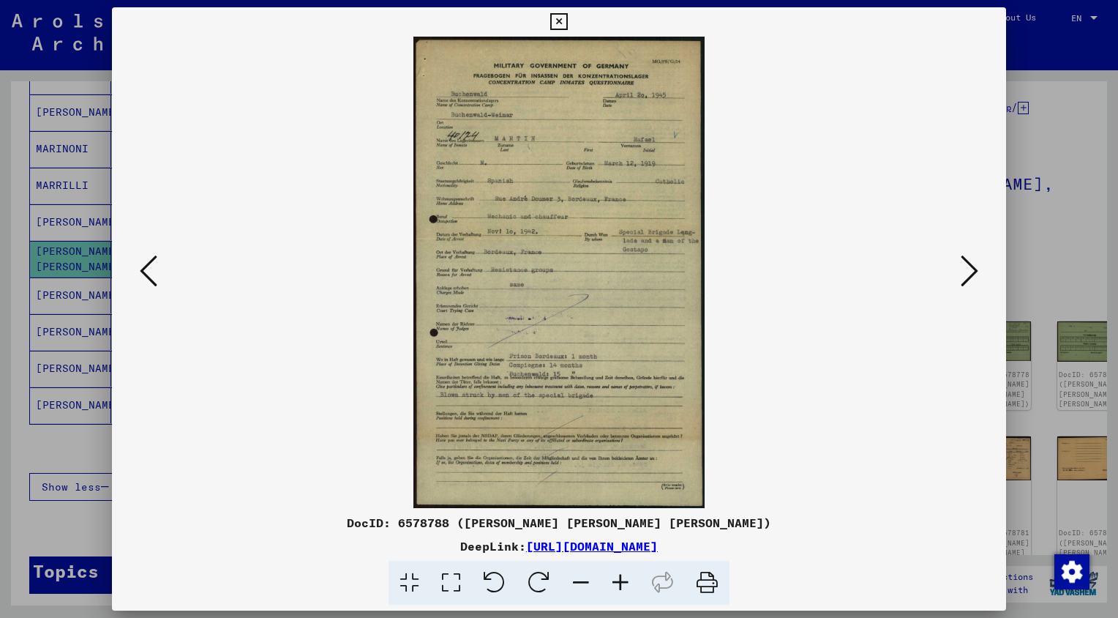
click at [972, 267] on icon at bounding box center [970, 270] width 18 height 35
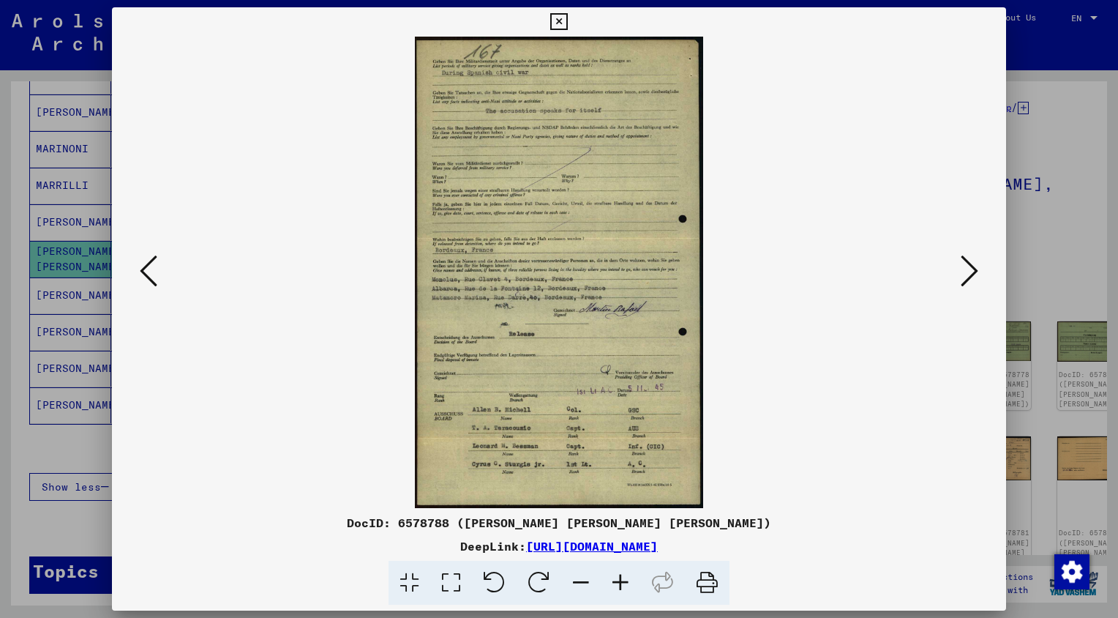
click at [975, 266] on icon at bounding box center [970, 270] width 18 height 35
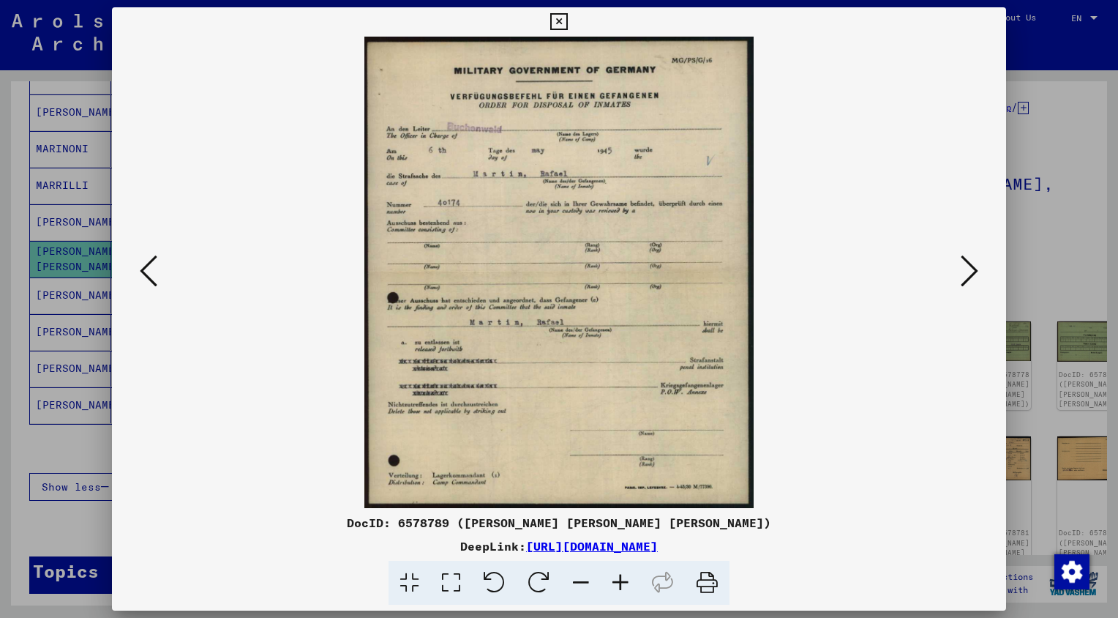
click at [977, 262] on icon at bounding box center [970, 270] width 18 height 35
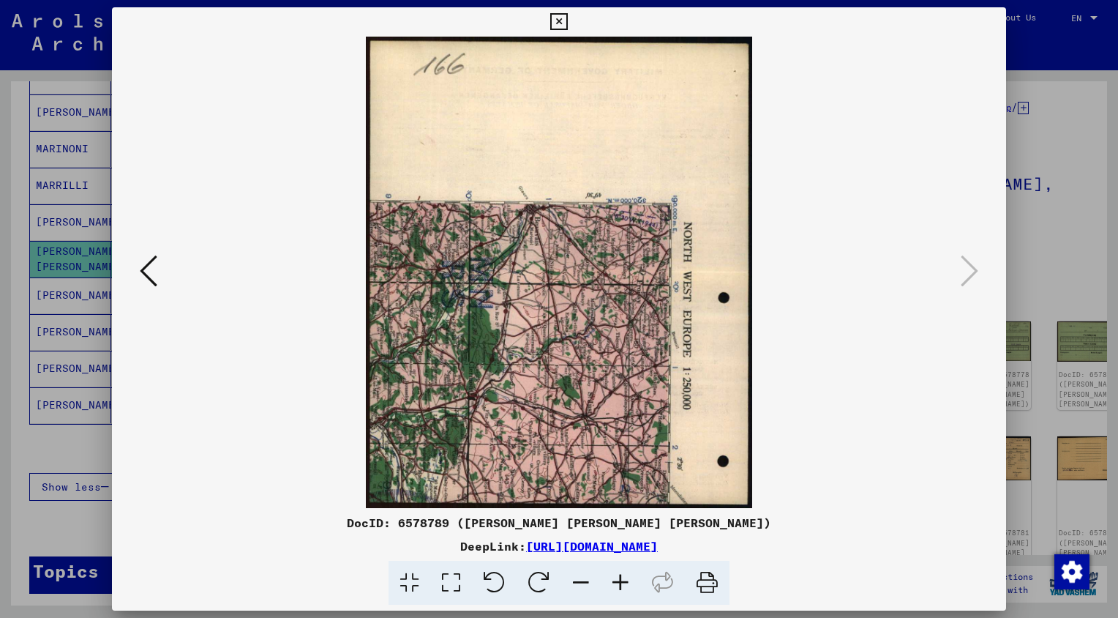
click at [568, 24] on button at bounding box center [559, 21] width 26 height 29
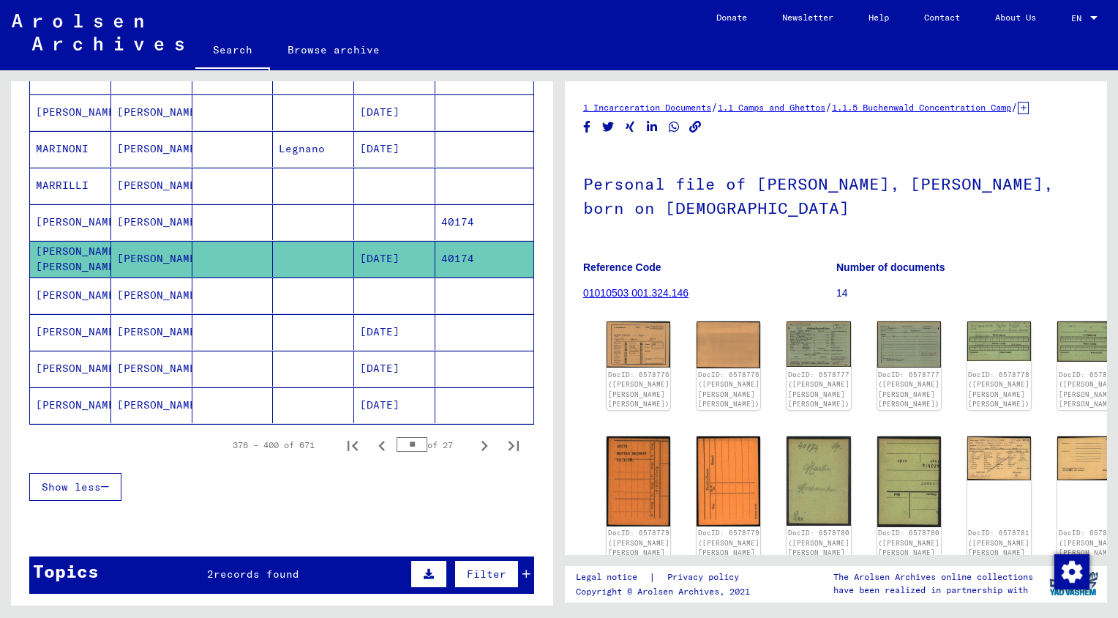
click at [64, 211] on mat-cell "[PERSON_NAME]" at bounding box center [70, 222] width 81 height 36
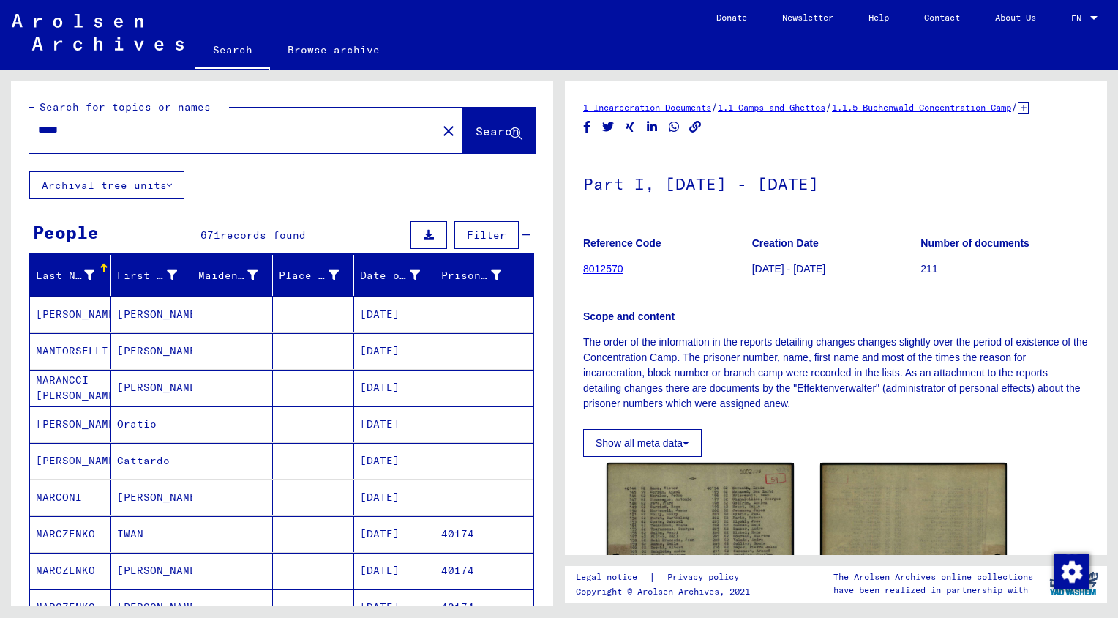
drag, startPoint x: 79, startPoint y: 139, endPoint x: 4, endPoint y: 143, distance: 75.5
click at [4, 143] on div "Search for topics or names ***** close Search Archival tree units People 671 re…" at bounding box center [279, 337] width 559 height 535
click at [95, 130] on input "*****" at bounding box center [233, 129] width 390 height 15
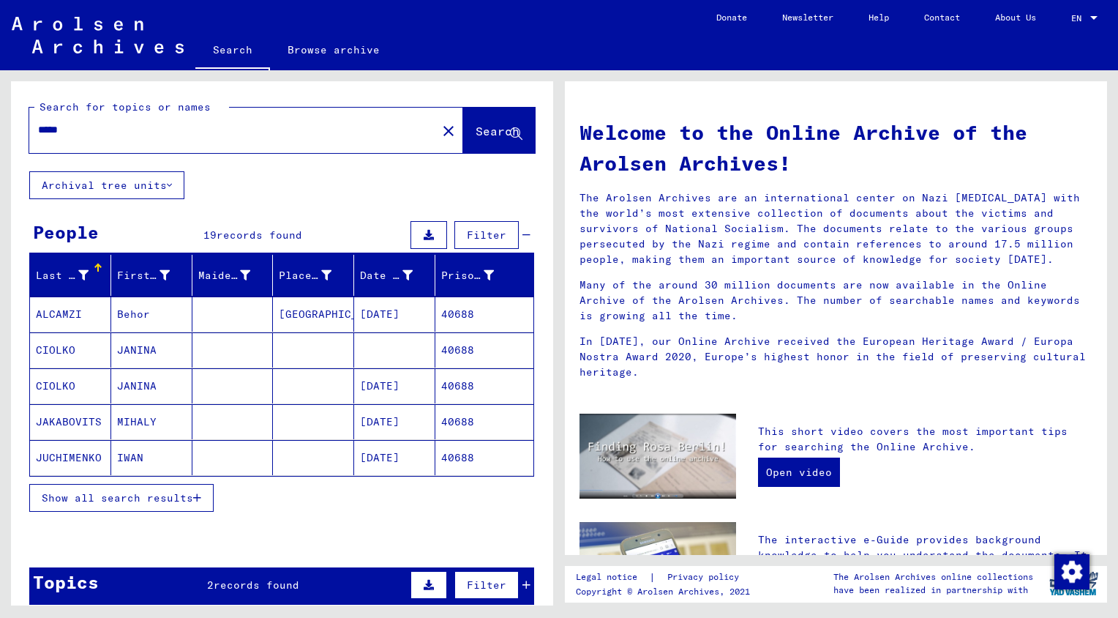
click at [118, 495] on span "Show all search results" at bounding box center [117, 497] width 151 height 13
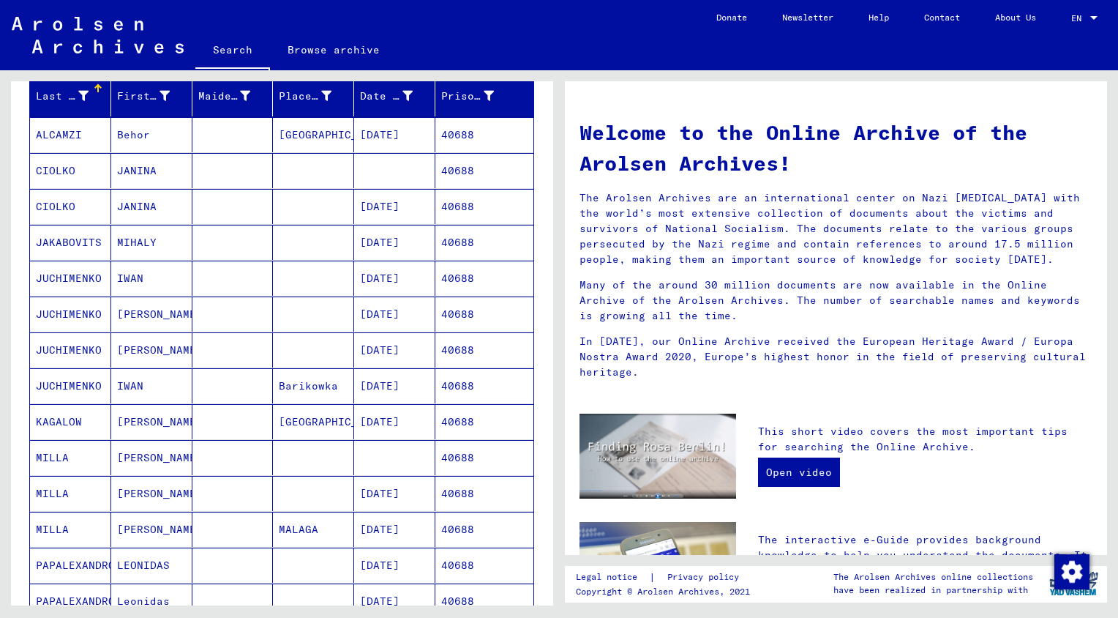
scroll to position [298, 0]
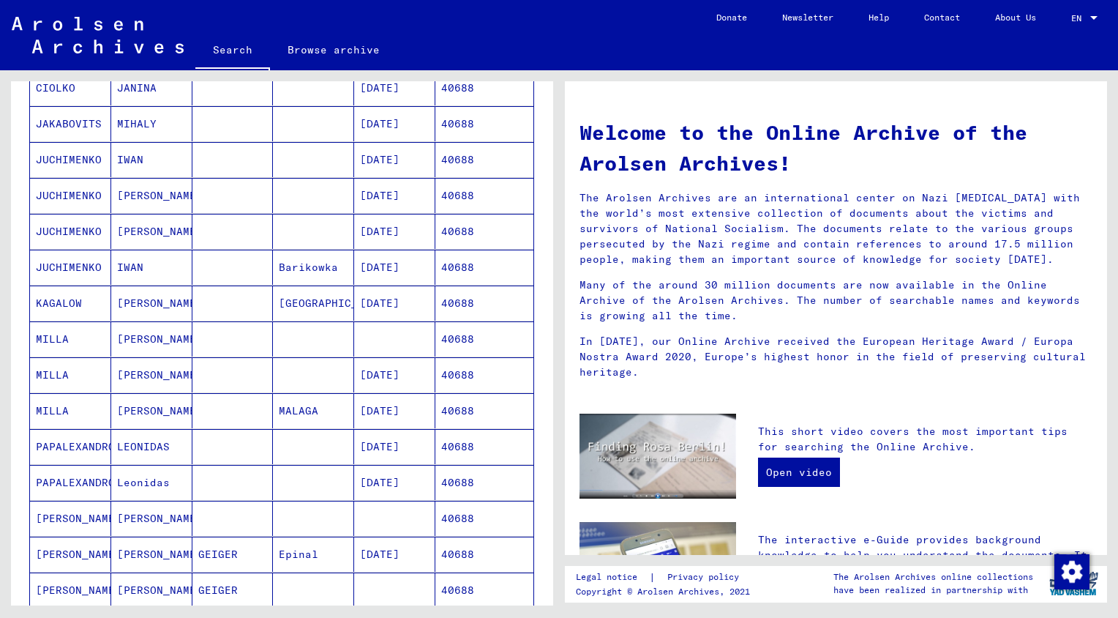
click at [56, 405] on mat-cell "MILLA" at bounding box center [70, 410] width 81 height 35
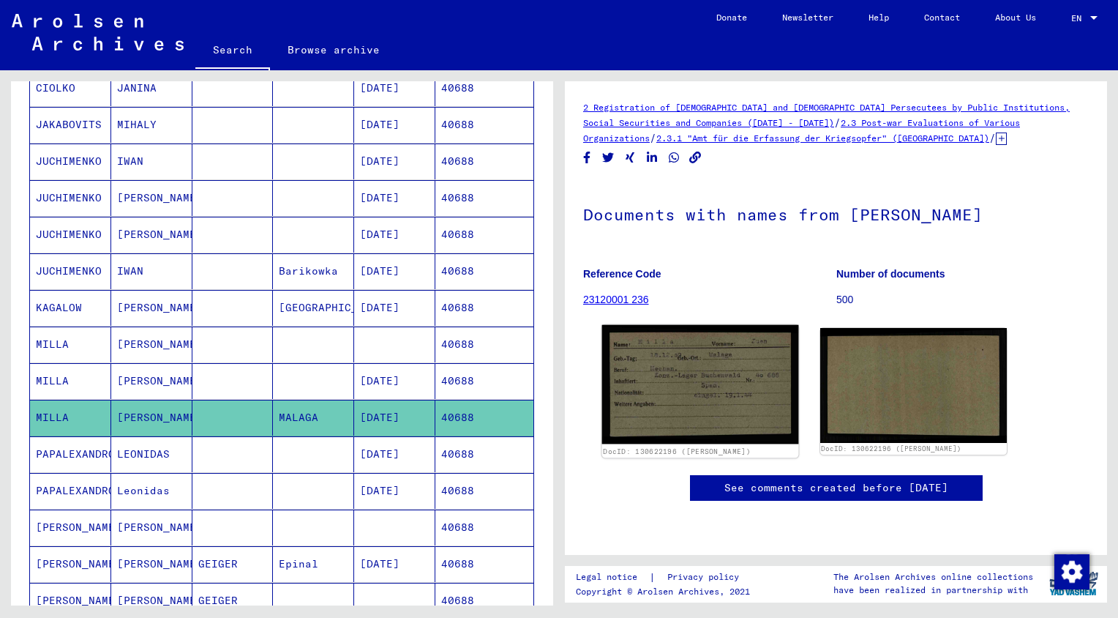
click at [656, 378] on img at bounding box center [700, 384] width 196 height 119
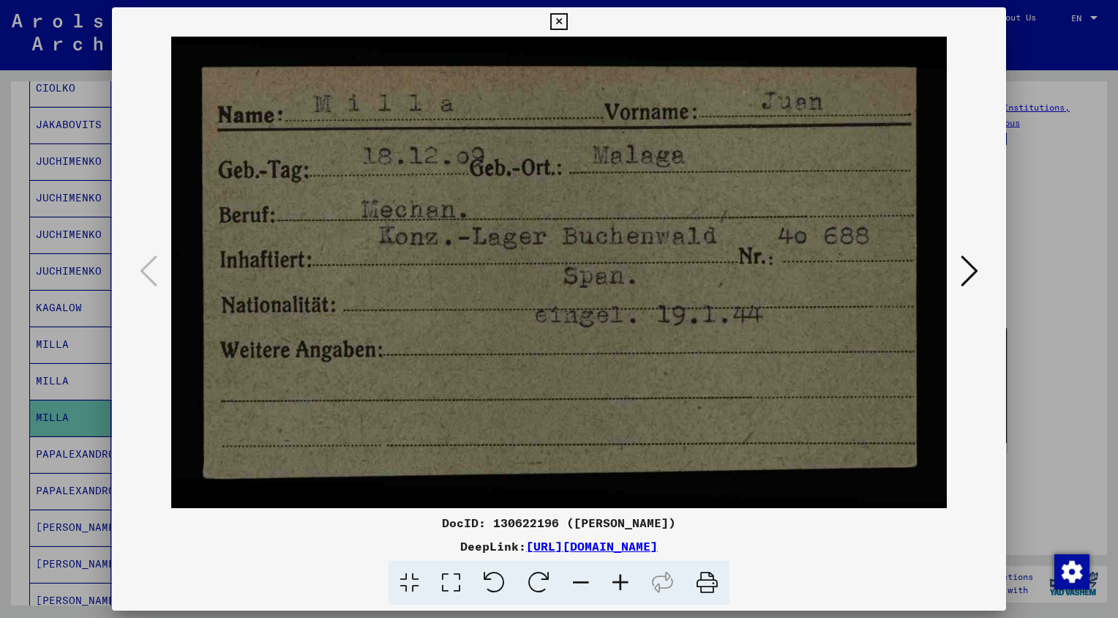
click at [558, 20] on icon at bounding box center [558, 22] width 17 height 18
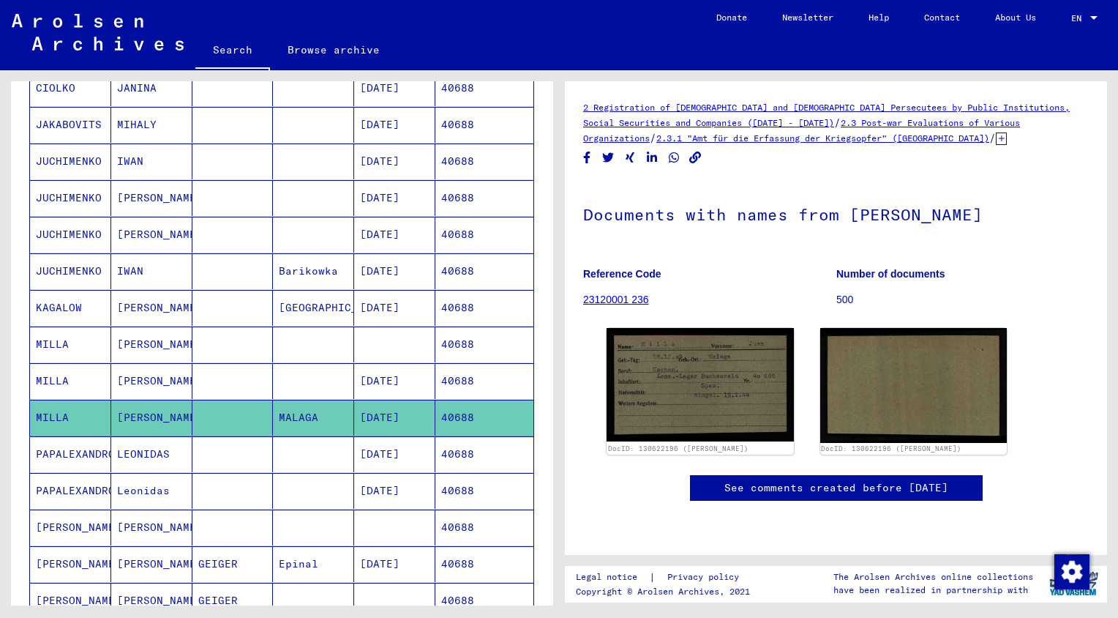
click at [42, 374] on mat-cell "MILLA" at bounding box center [70, 381] width 81 height 36
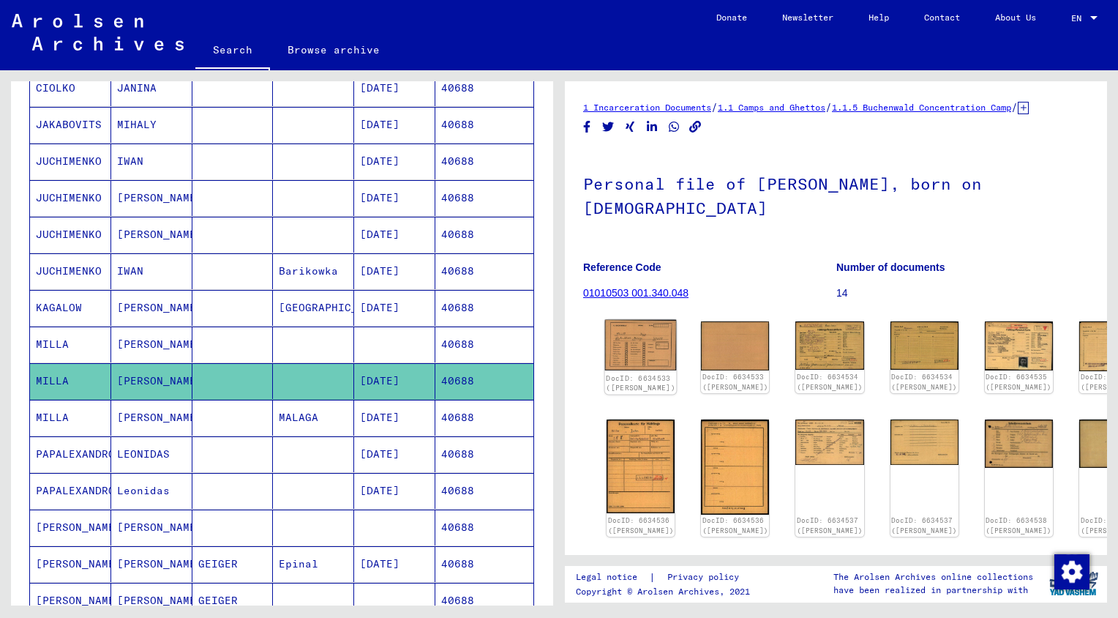
click at [635, 328] on img at bounding box center [641, 345] width 72 height 51
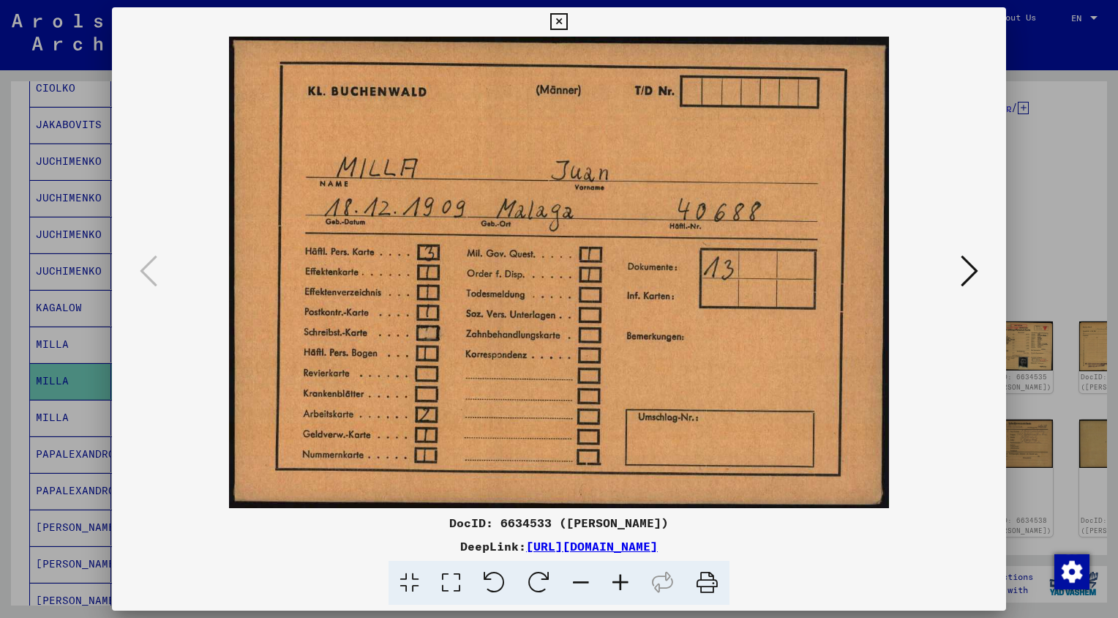
click at [971, 282] on icon at bounding box center [970, 270] width 18 height 35
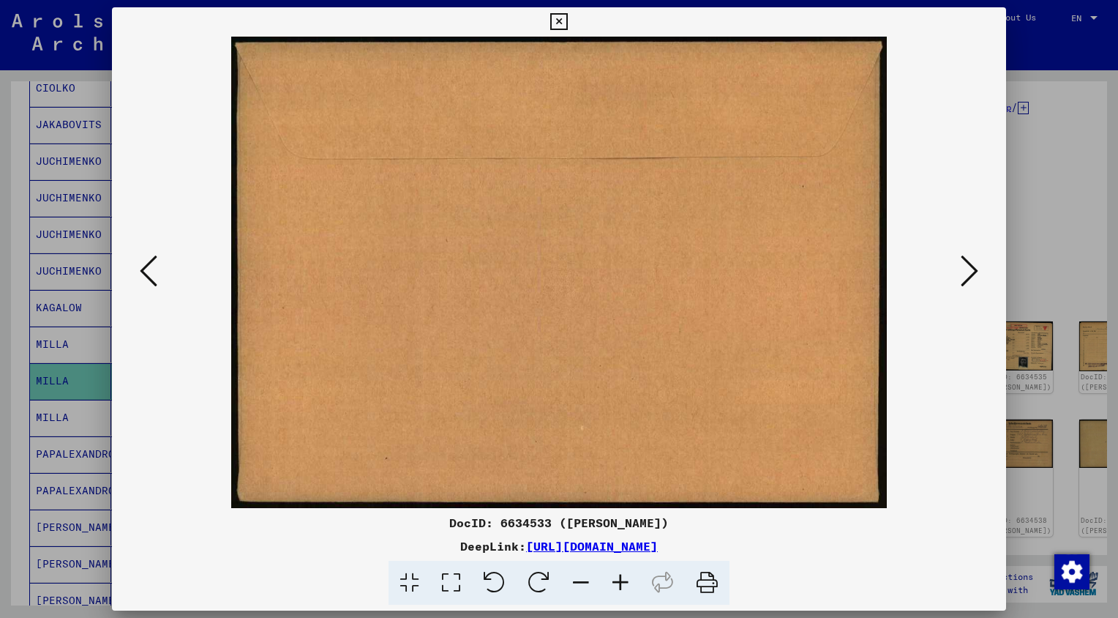
click at [971, 282] on icon at bounding box center [970, 270] width 18 height 35
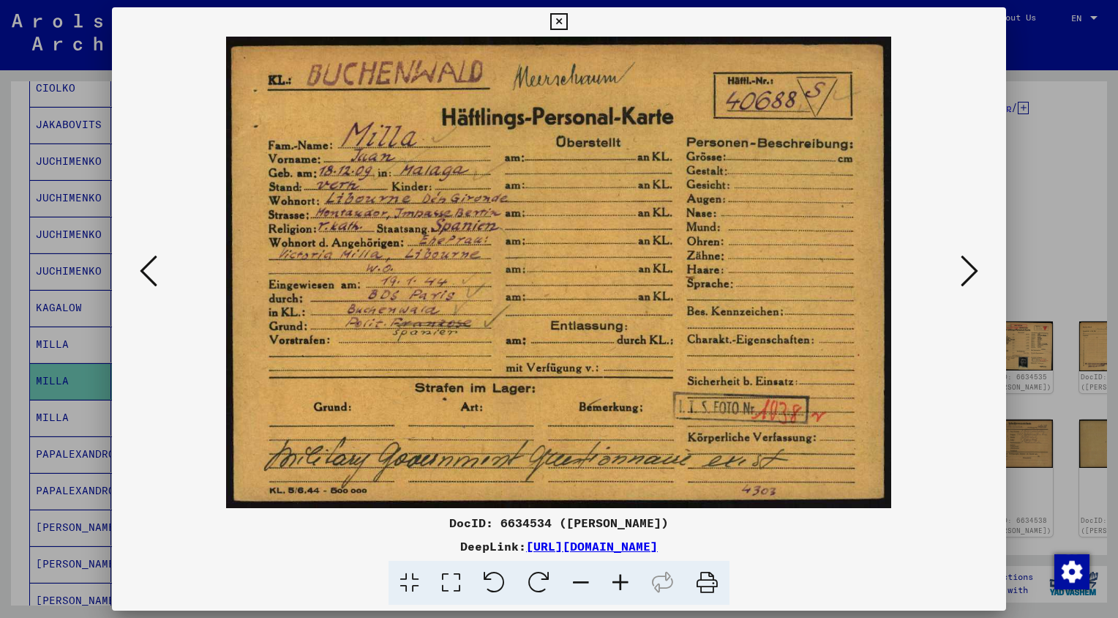
click at [973, 267] on icon at bounding box center [970, 270] width 18 height 35
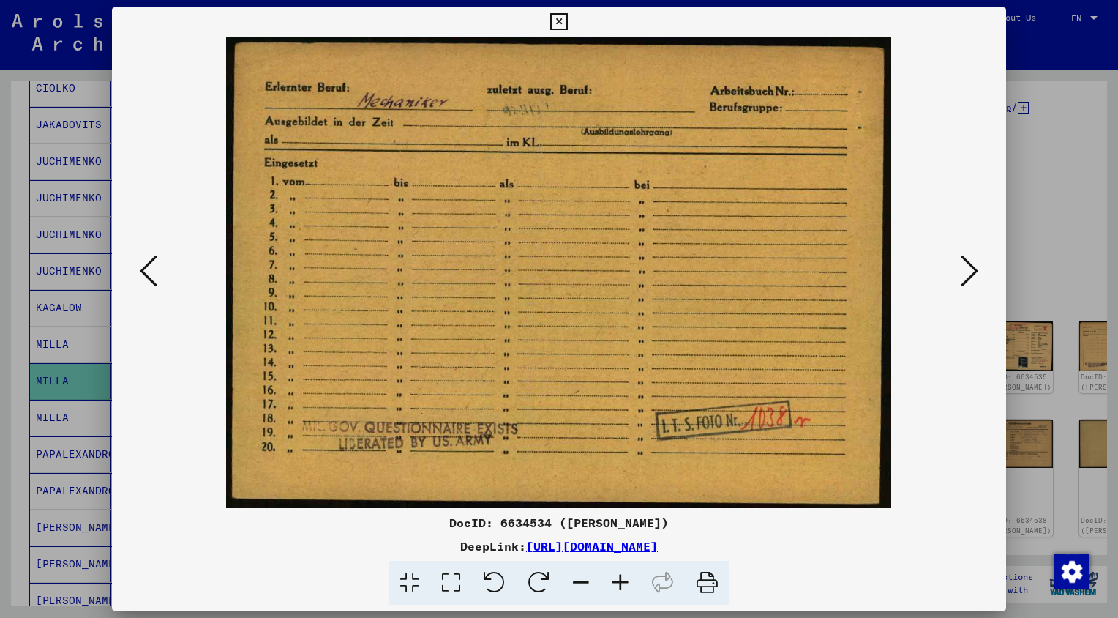
click at [973, 267] on icon at bounding box center [970, 270] width 18 height 35
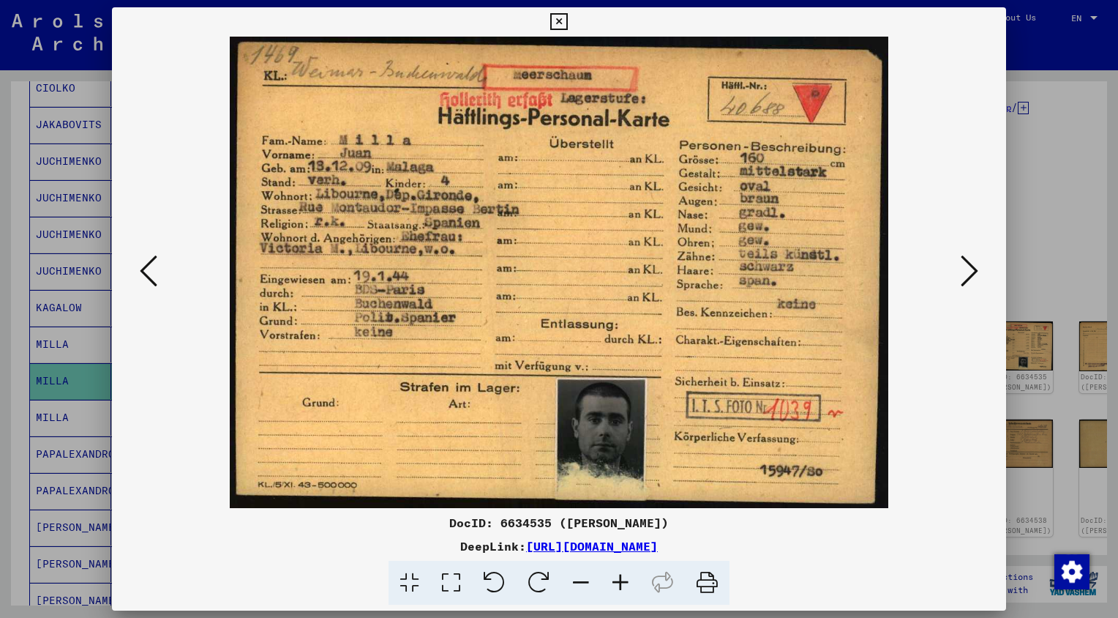
click at [973, 267] on icon at bounding box center [970, 270] width 18 height 35
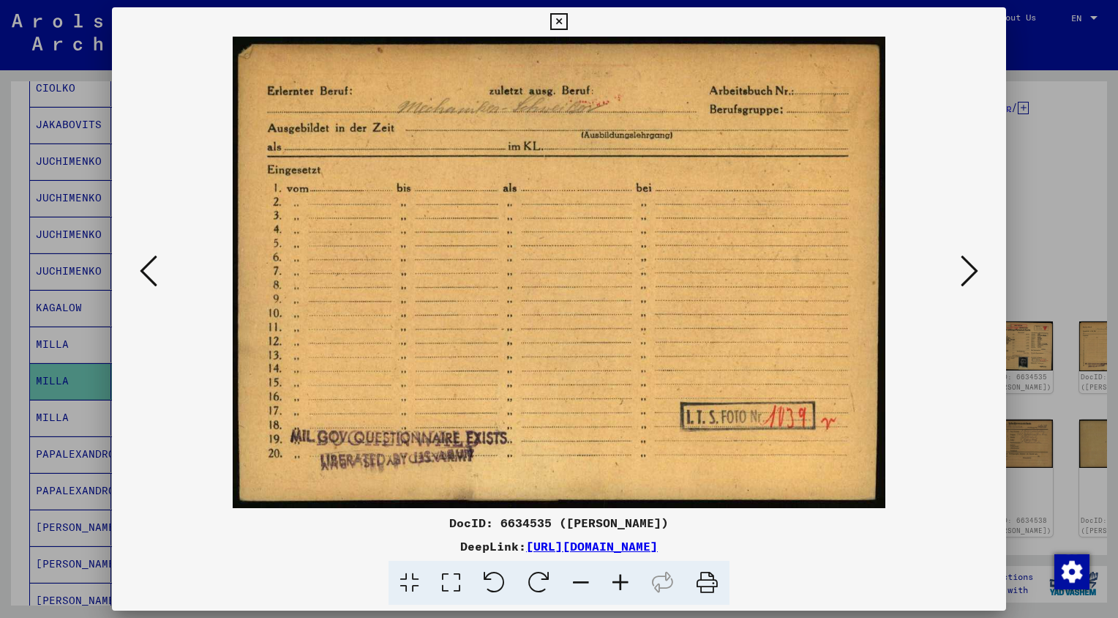
click at [973, 267] on icon at bounding box center [970, 270] width 18 height 35
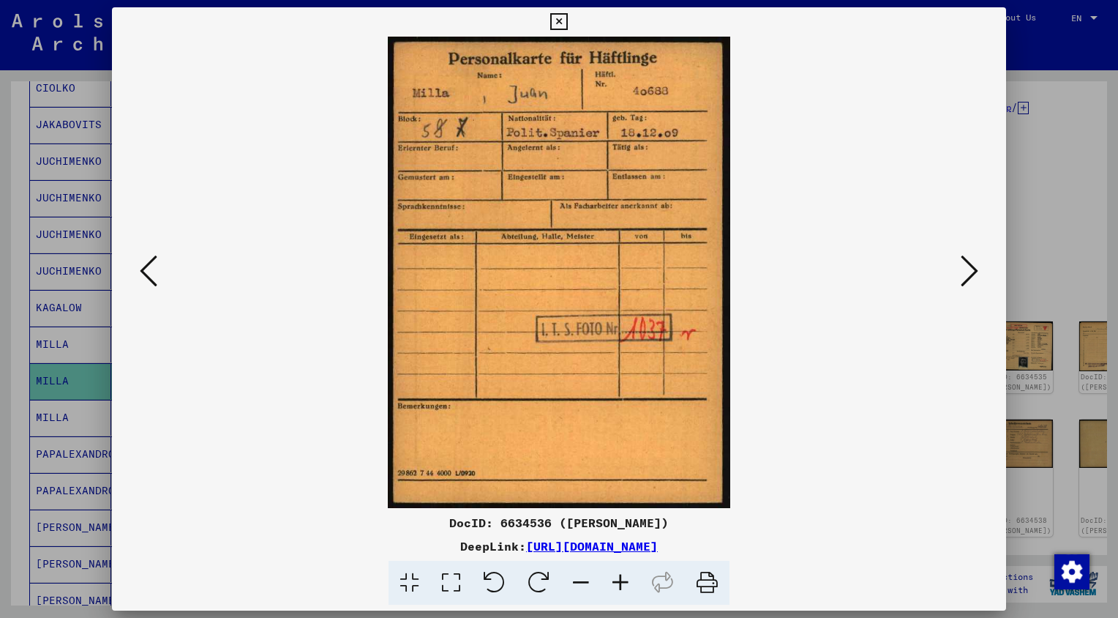
click at [973, 267] on icon at bounding box center [970, 270] width 18 height 35
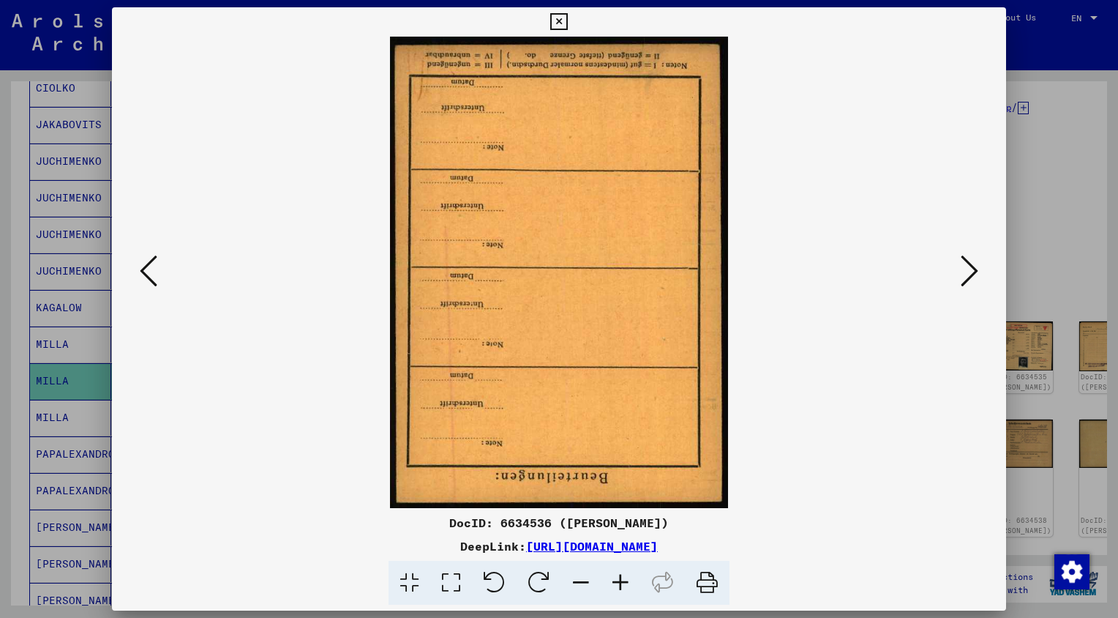
click at [973, 267] on icon at bounding box center [970, 270] width 18 height 35
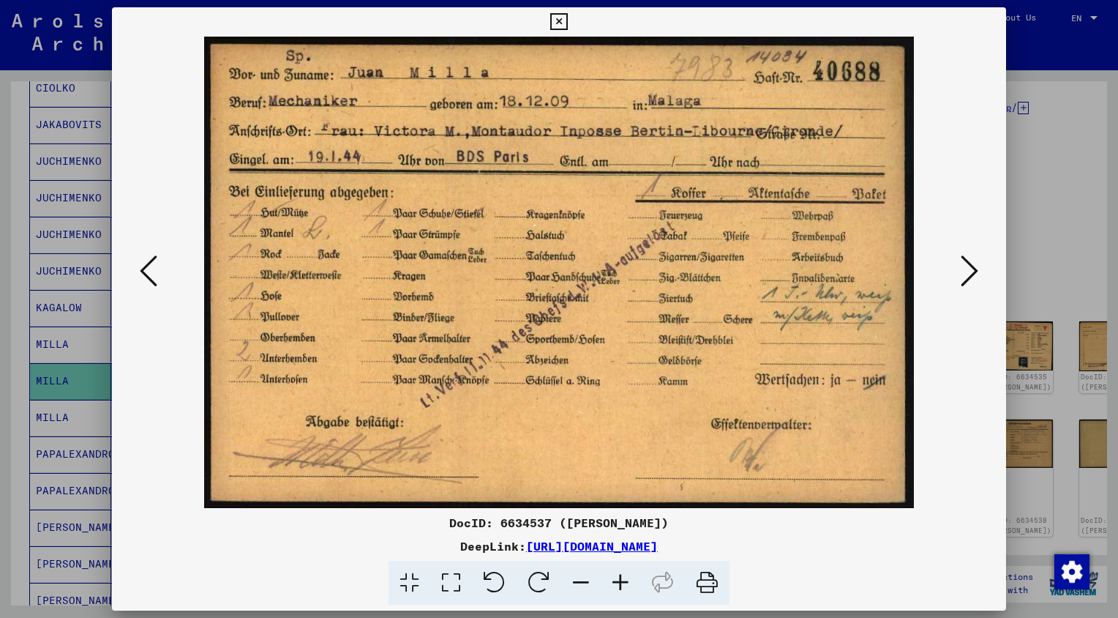
click at [973, 267] on icon at bounding box center [970, 270] width 18 height 35
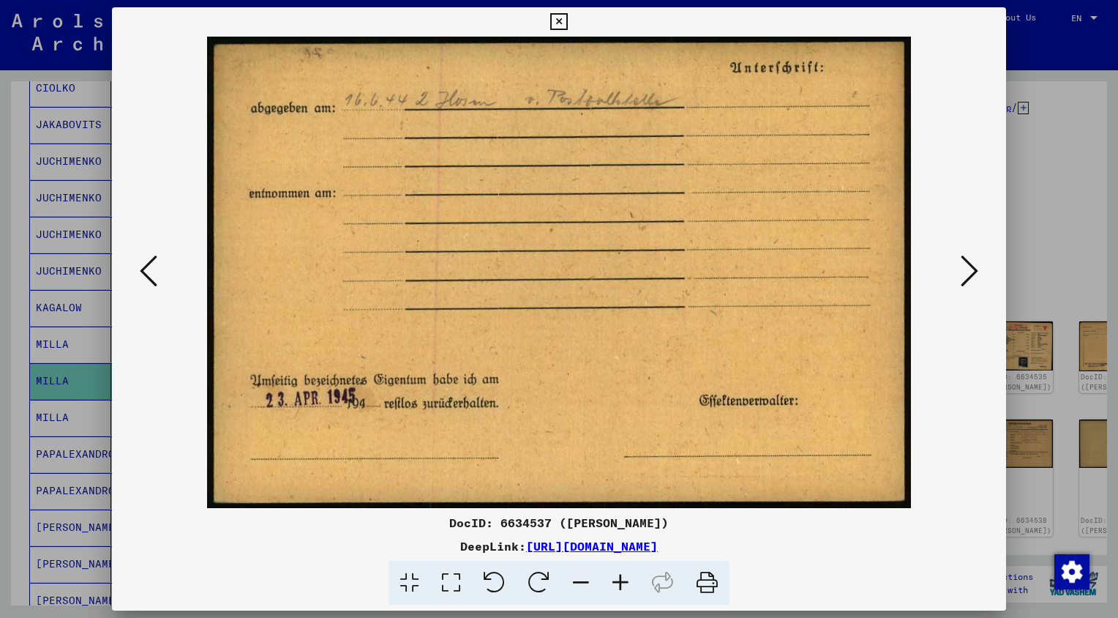
click at [973, 267] on icon at bounding box center [970, 270] width 18 height 35
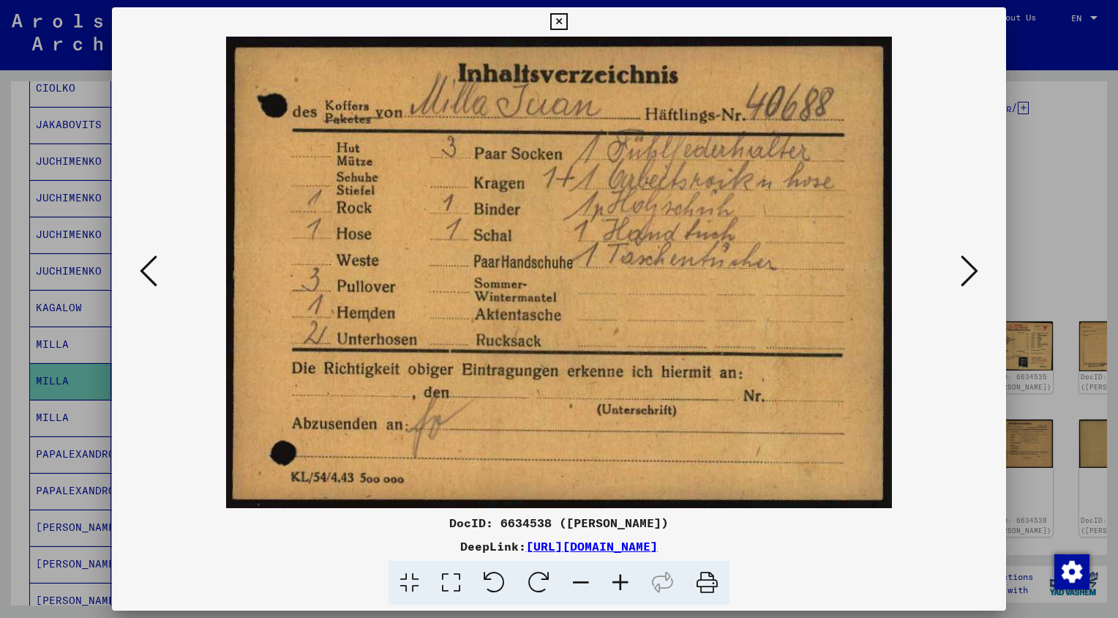
click at [973, 267] on icon at bounding box center [970, 270] width 18 height 35
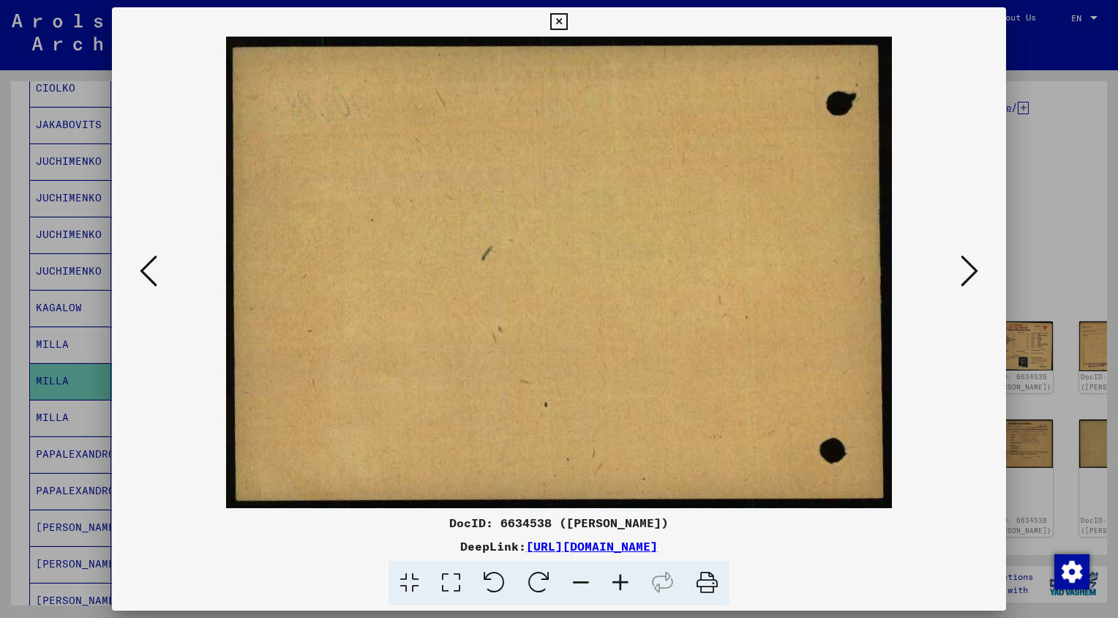
click at [973, 267] on icon at bounding box center [970, 270] width 18 height 35
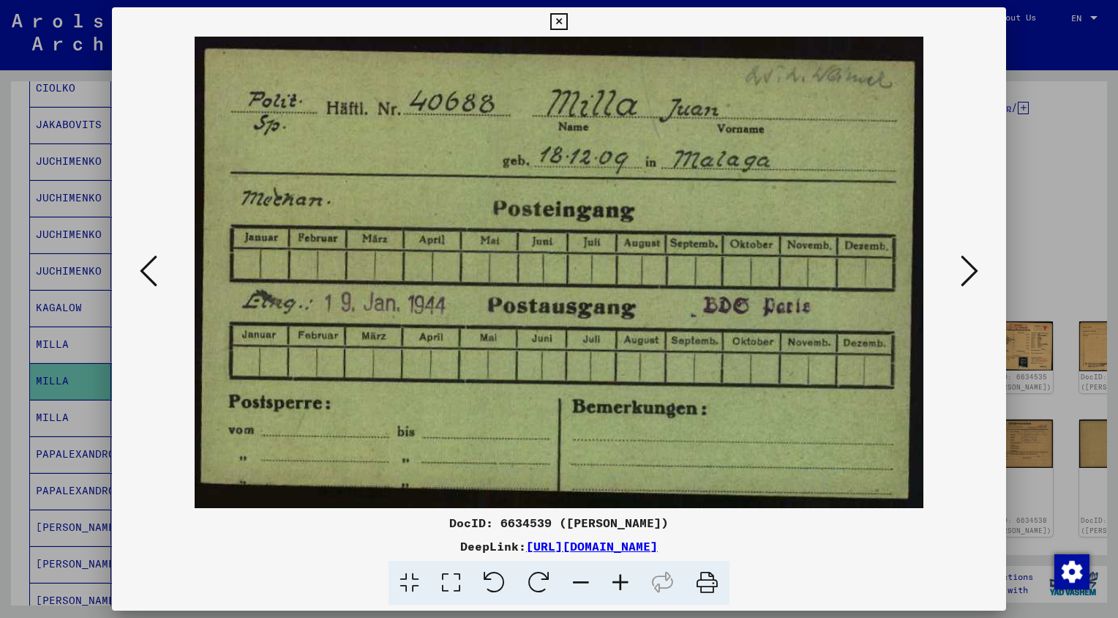
click at [973, 267] on icon at bounding box center [970, 270] width 18 height 35
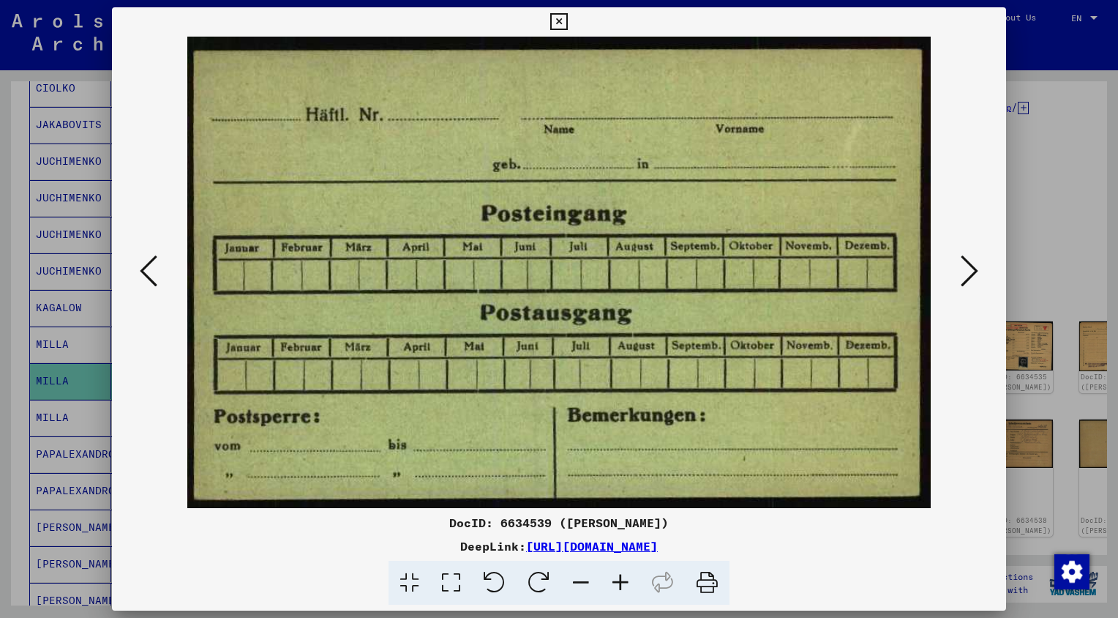
click at [973, 267] on icon at bounding box center [970, 270] width 18 height 35
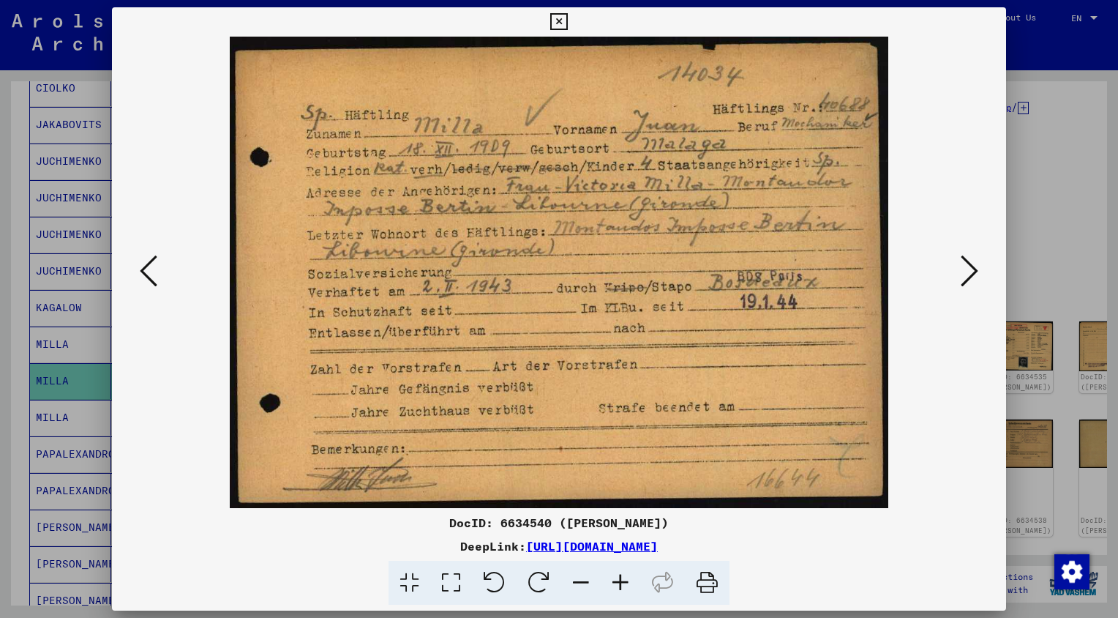
click at [973, 267] on icon at bounding box center [970, 270] width 18 height 35
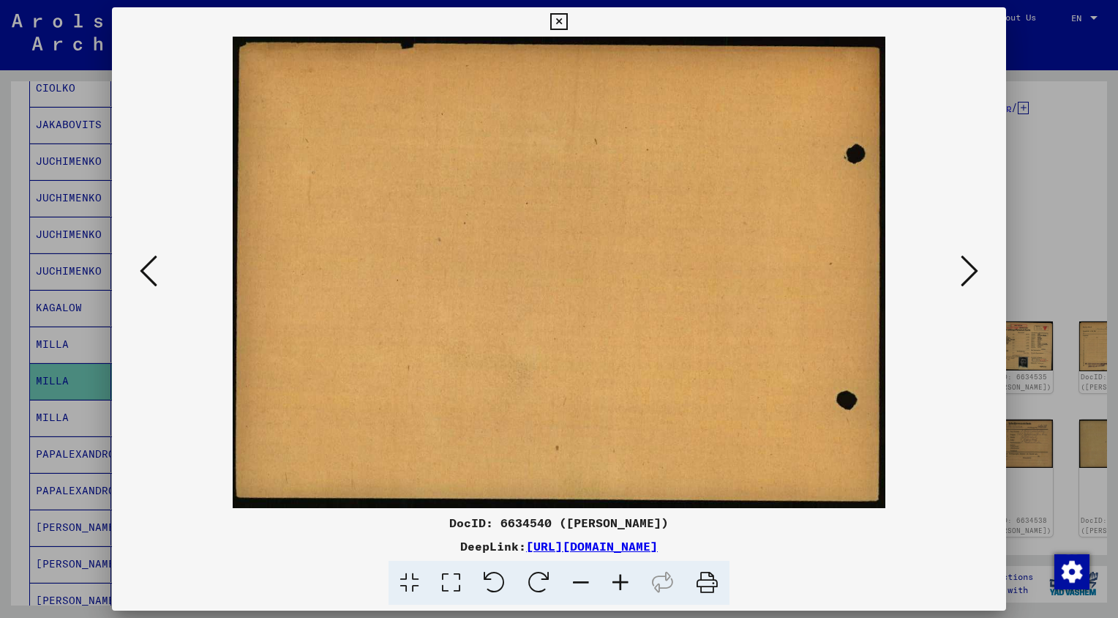
click at [973, 267] on icon at bounding box center [970, 270] width 18 height 35
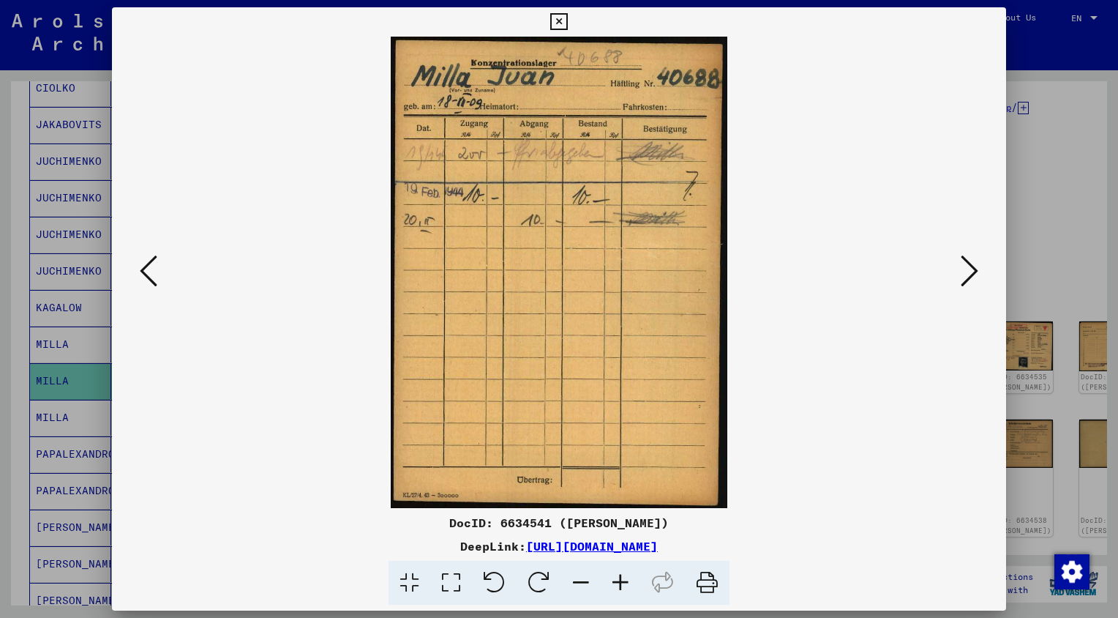
click at [973, 267] on icon at bounding box center [970, 270] width 18 height 35
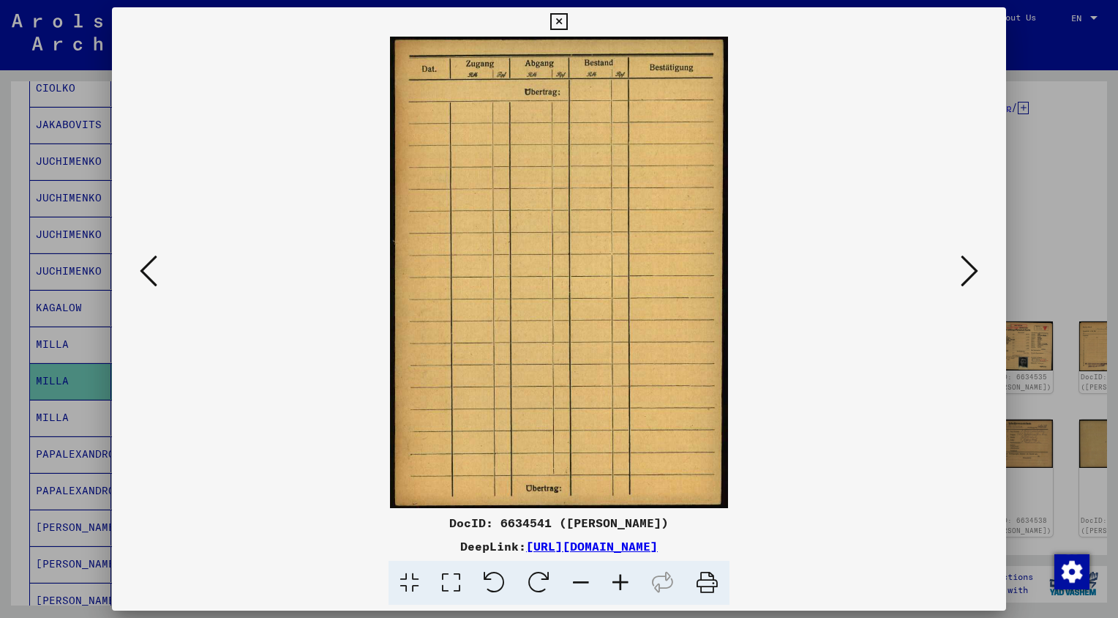
click at [973, 267] on icon at bounding box center [970, 270] width 18 height 35
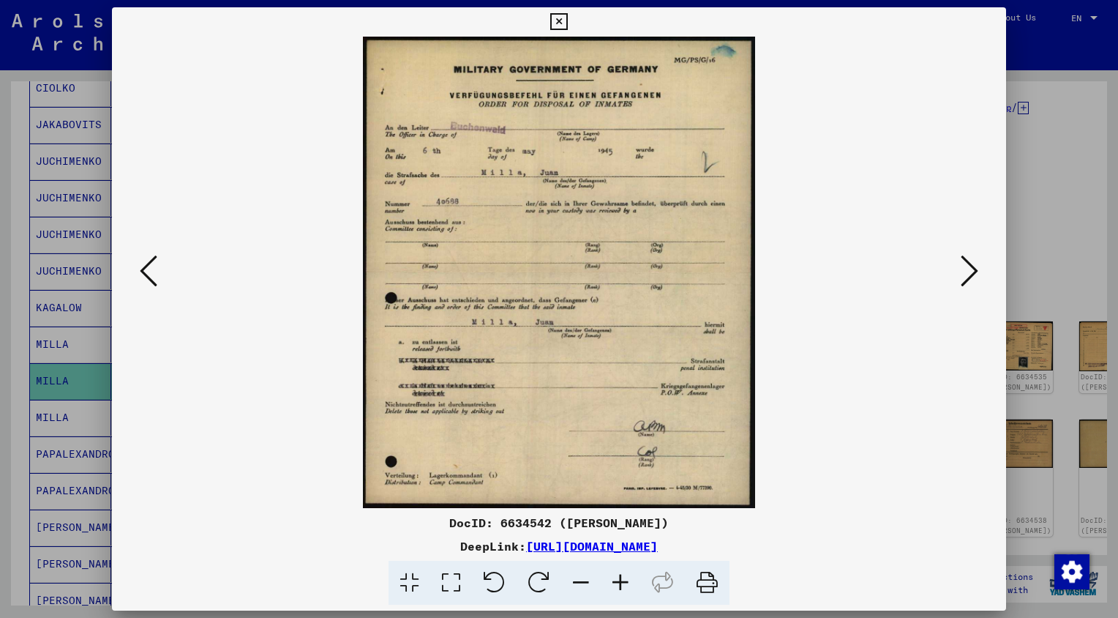
click at [973, 267] on icon at bounding box center [970, 270] width 18 height 35
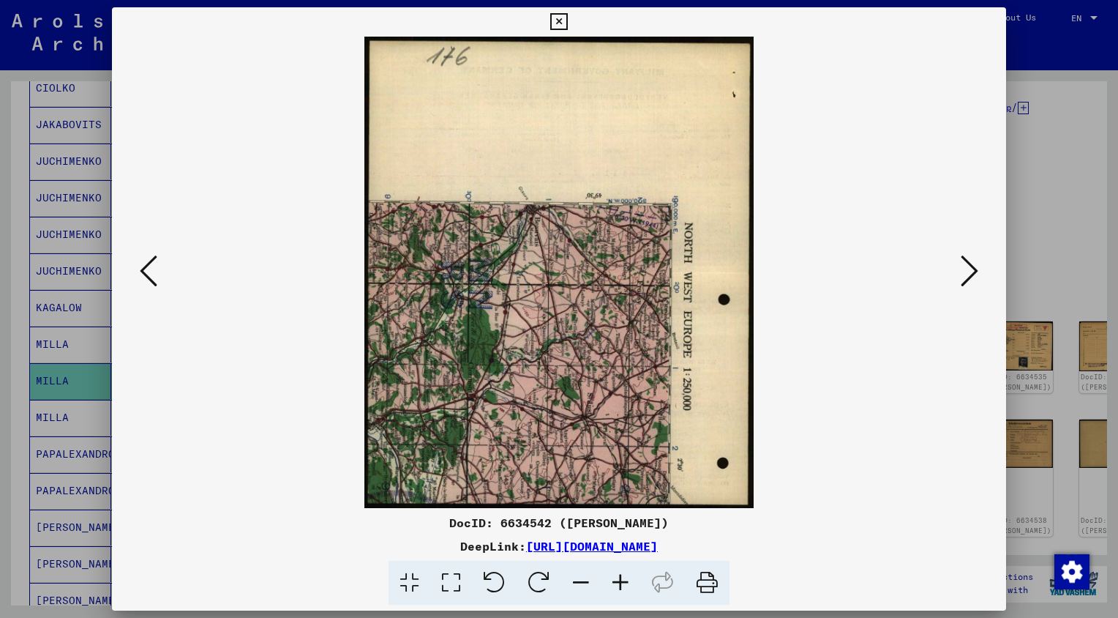
click at [973, 267] on icon at bounding box center [970, 270] width 18 height 35
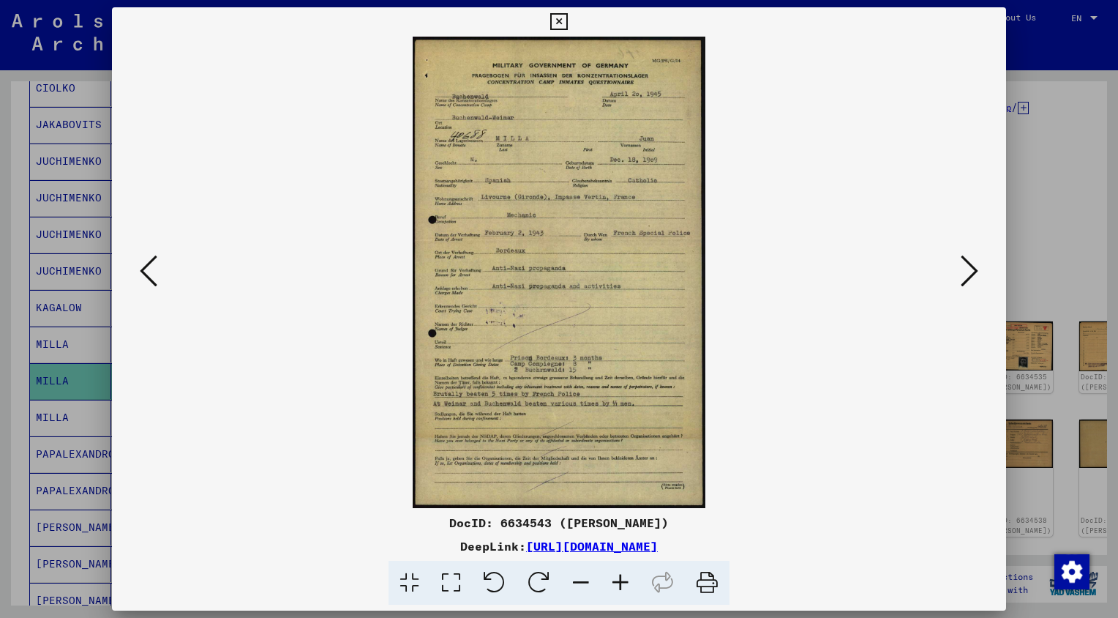
click at [973, 267] on icon at bounding box center [970, 270] width 18 height 35
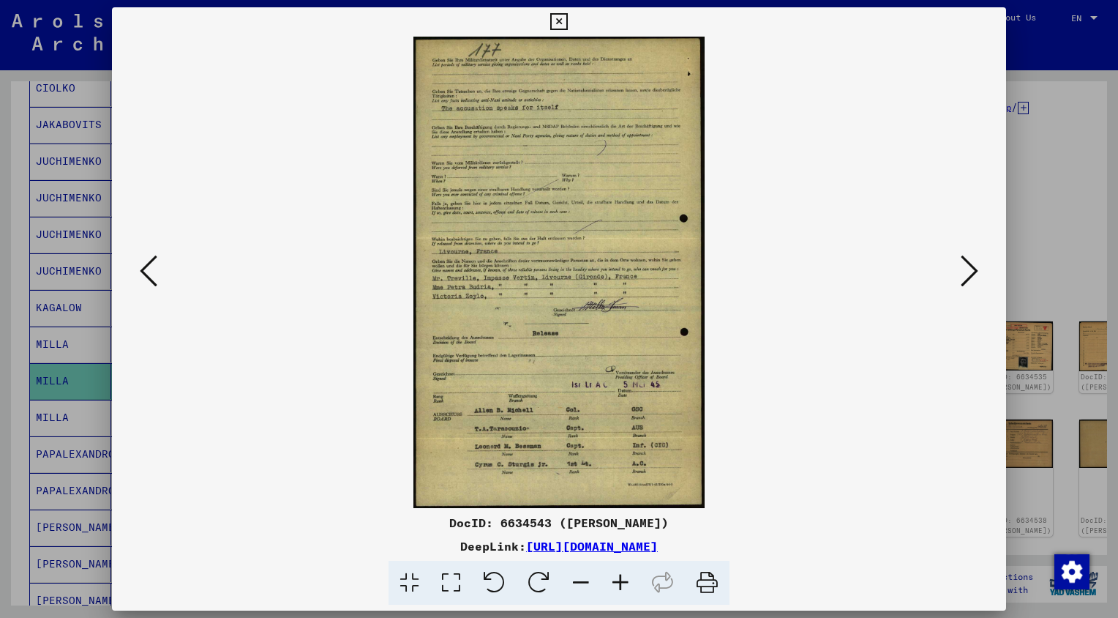
click at [973, 267] on icon at bounding box center [970, 270] width 18 height 35
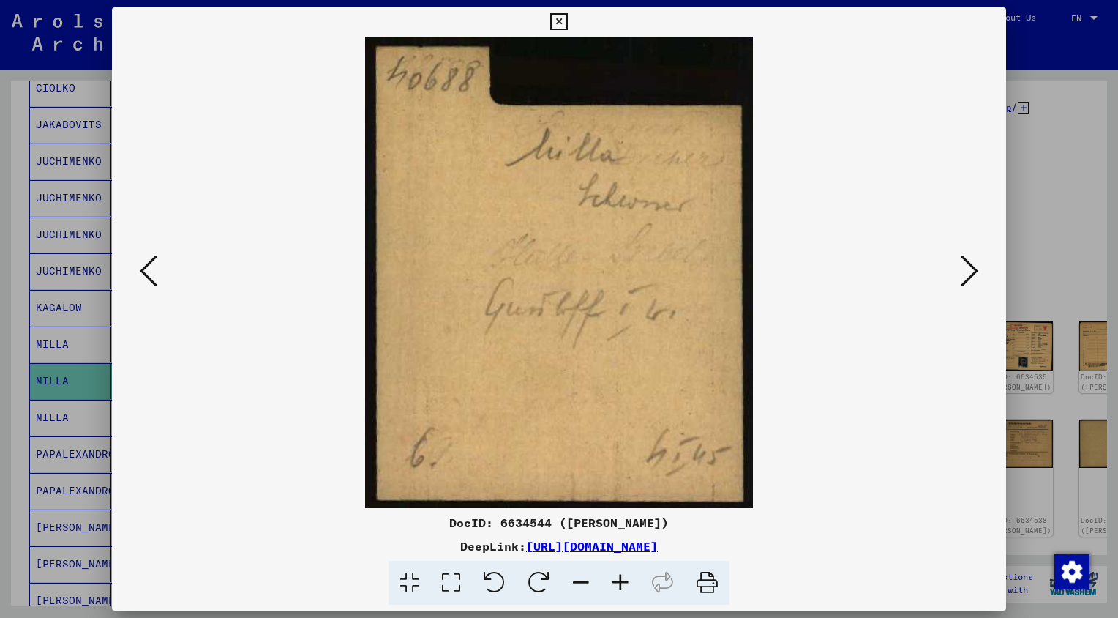
click at [973, 267] on icon at bounding box center [970, 270] width 18 height 35
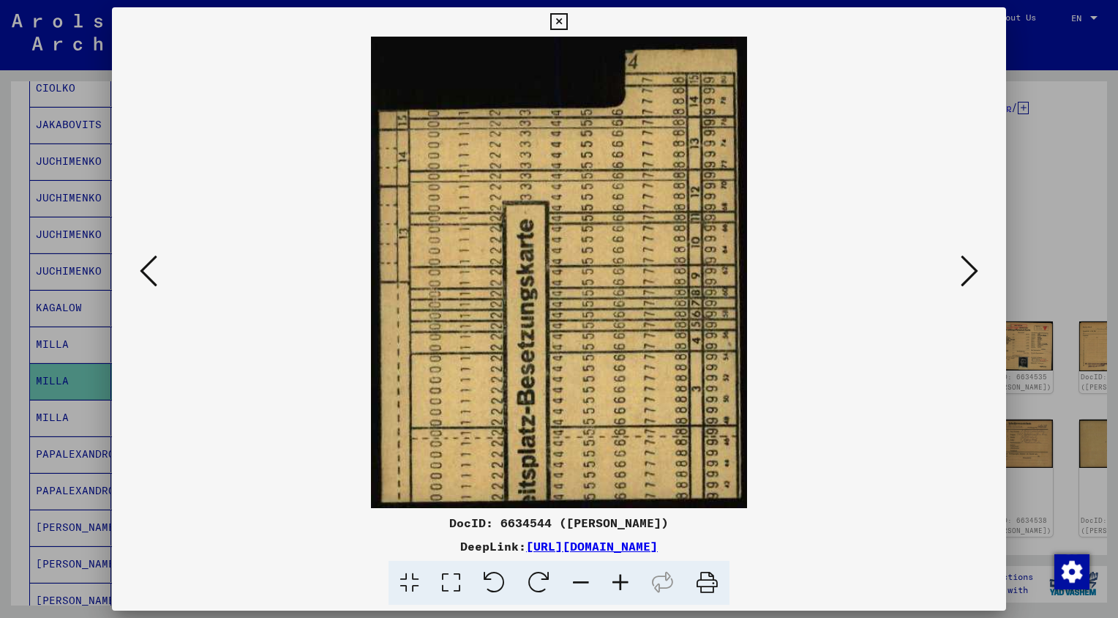
click at [973, 267] on icon at bounding box center [970, 270] width 18 height 35
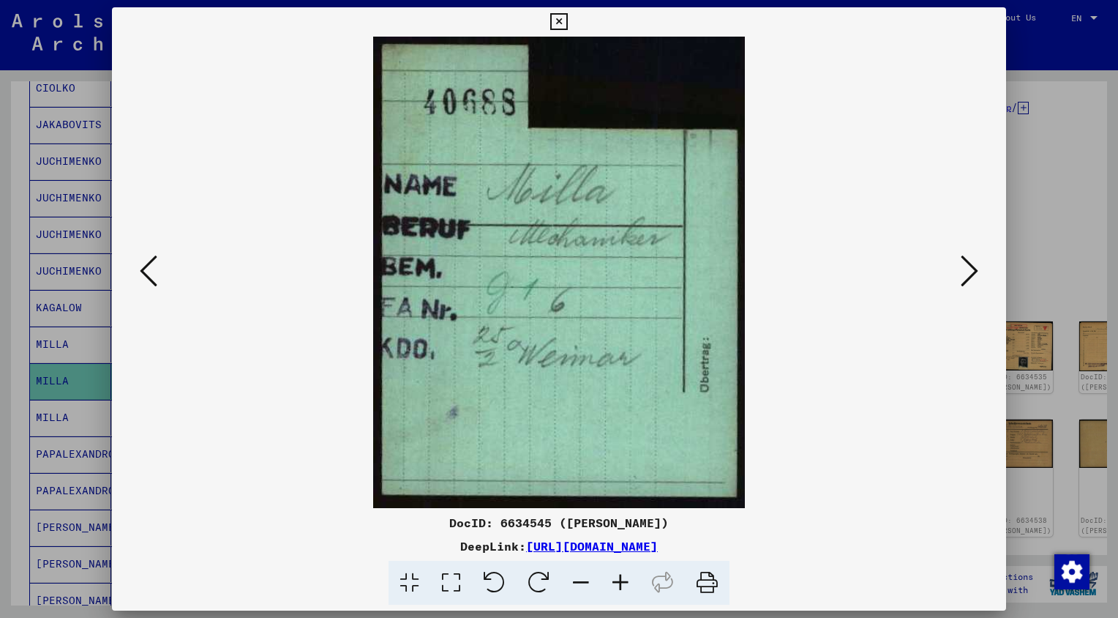
click at [973, 267] on icon at bounding box center [970, 270] width 18 height 35
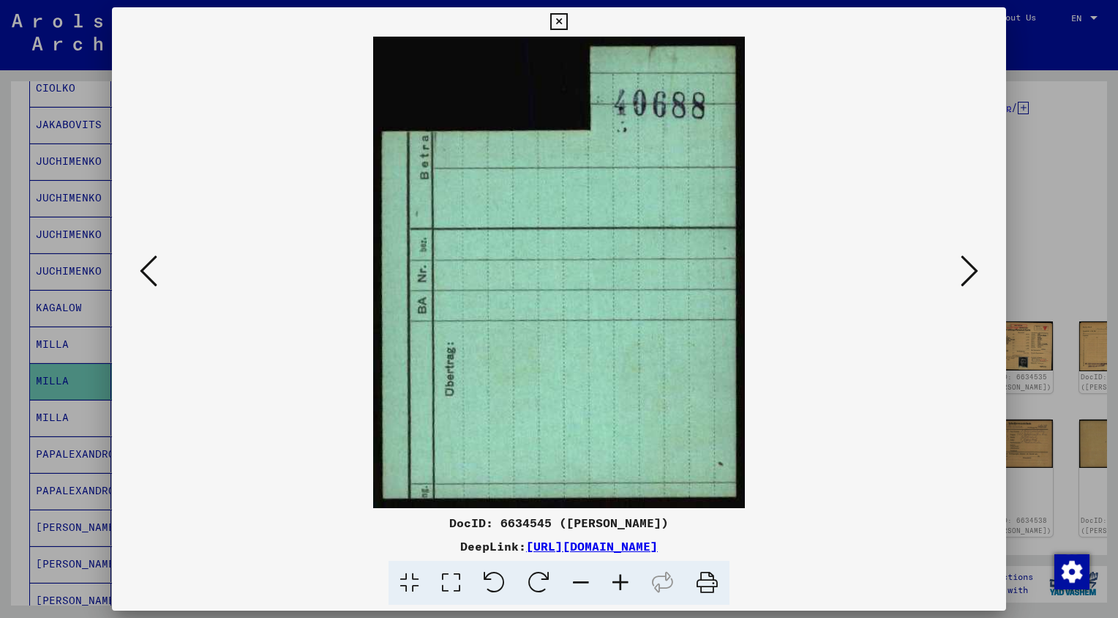
click at [973, 267] on icon at bounding box center [970, 270] width 18 height 35
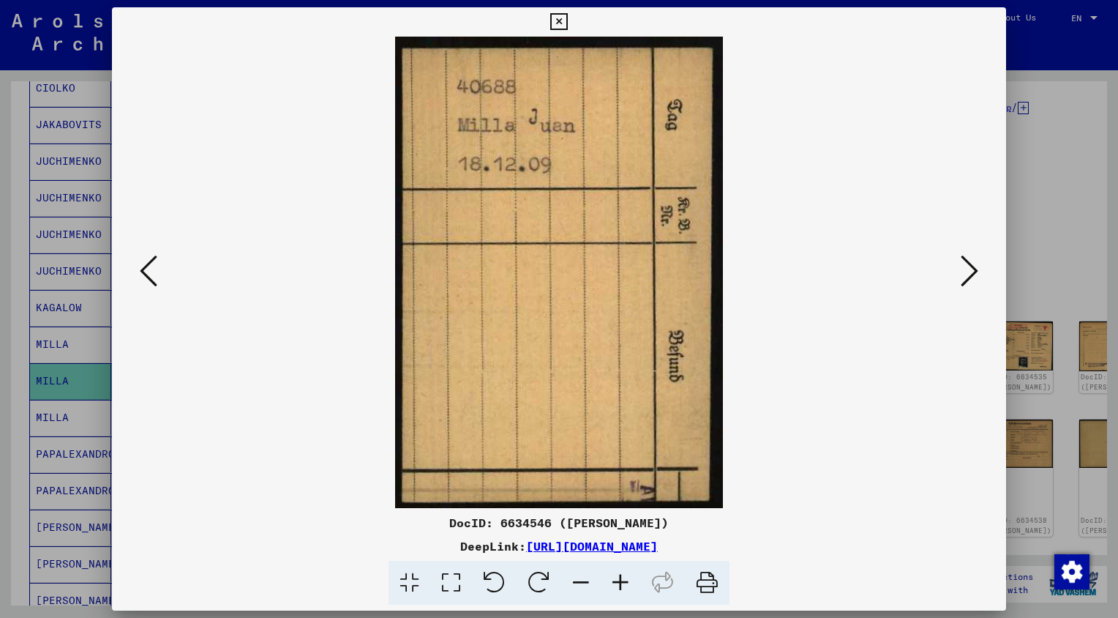
click at [973, 267] on icon at bounding box center [970, 270] width 18 height 35
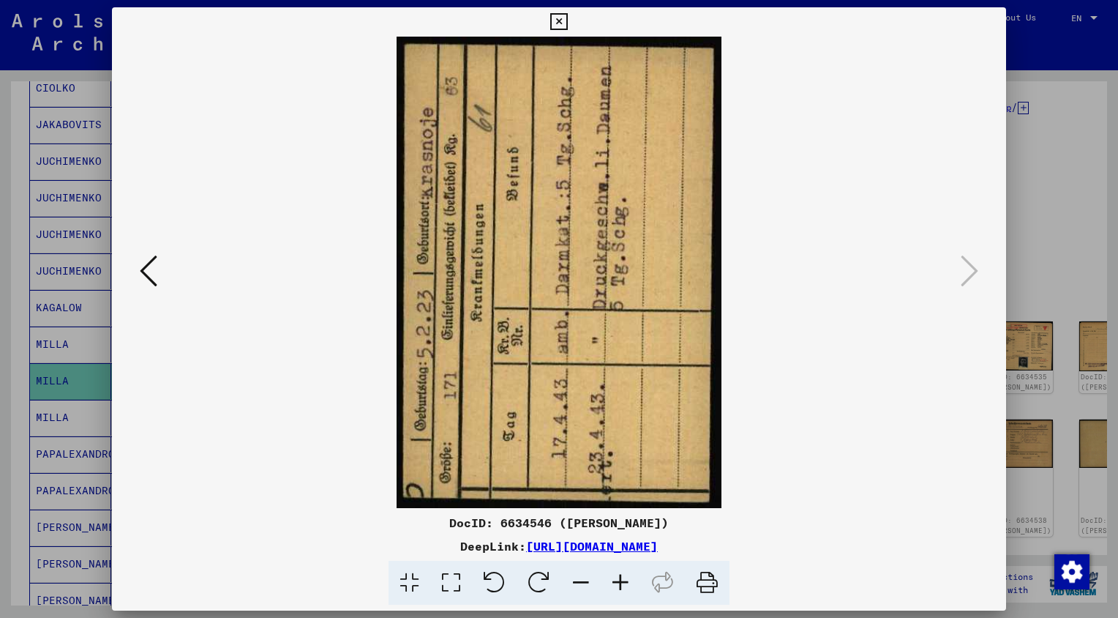
click at [556, 20] on icon at bounding box center [558, 22] width 17 height 18
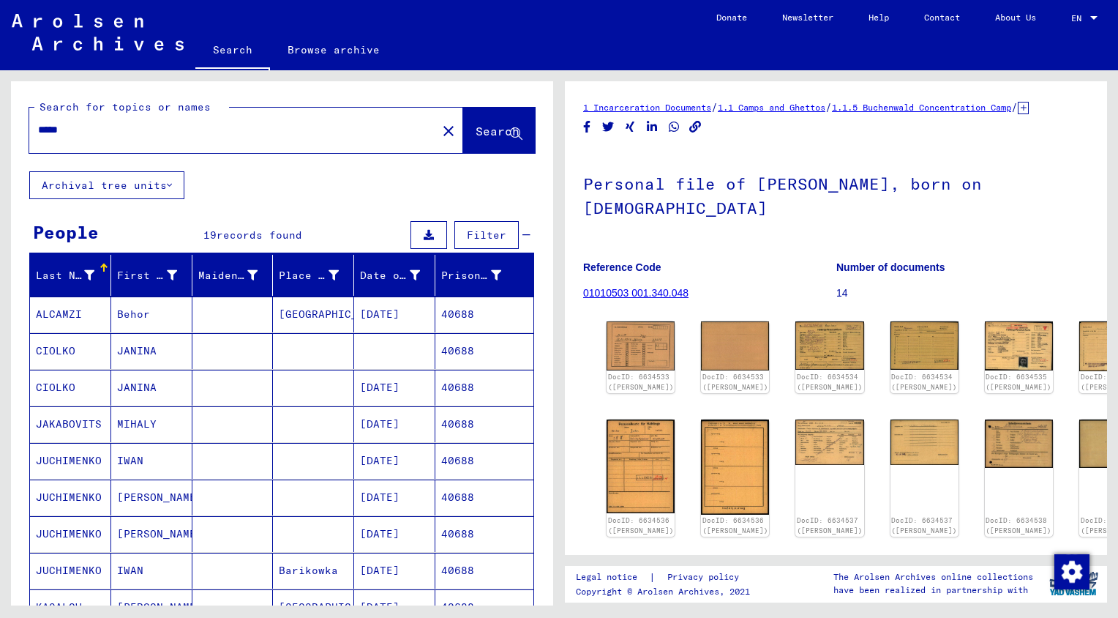
drag, startPoint x: 85, startPoint y: 126, endPoint x: 23, endPoint y: 126, distance: 61.5
click at [23, 126] on div "Search for topics or names ***** close Search" at bounding box center [282, 126] width 542 height 90
type input "*"
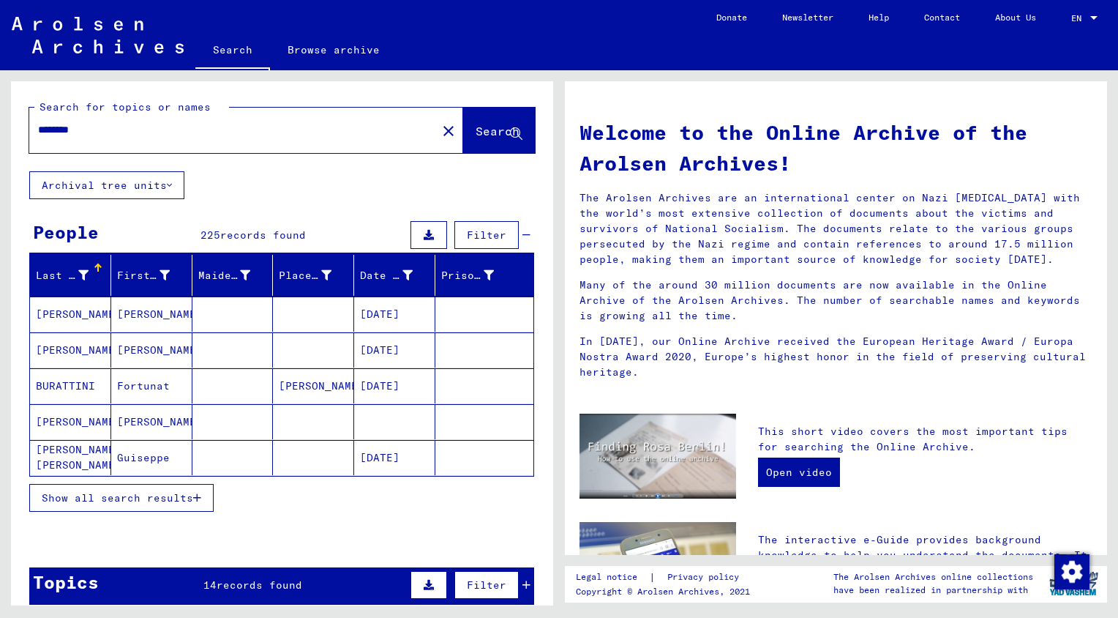
click at [102, 492] on span "Show all search results" at bounding box center [117, 497] width 151 height 13
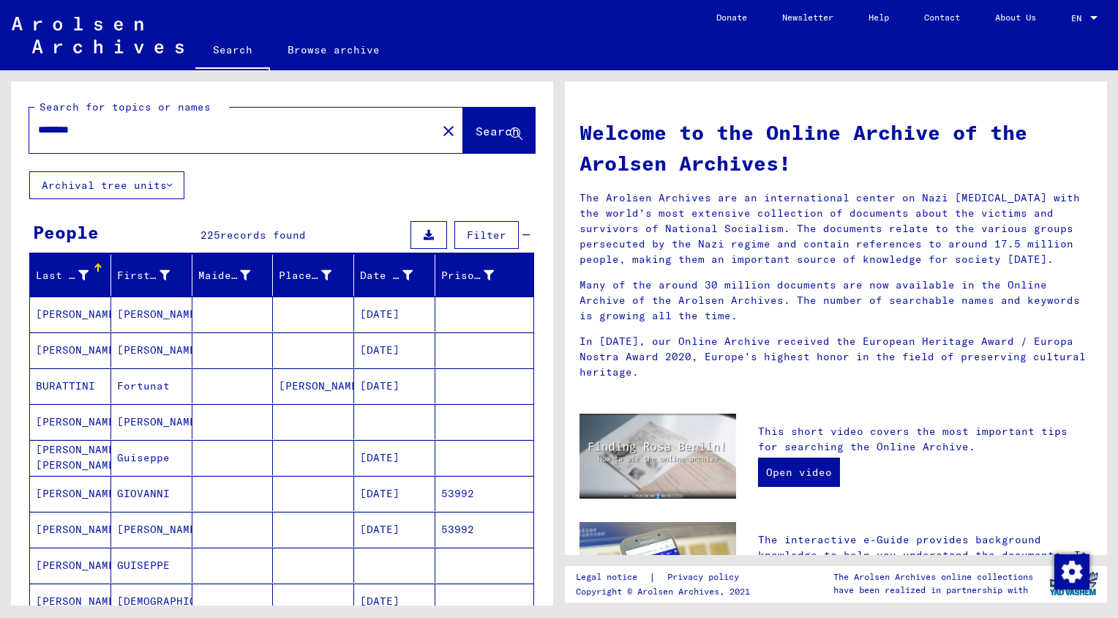
click at [187, 133] on input "*******" at bounding box center [228, 129] width 381 height 15
click at [477, 128] on span "Search" at bounding box center [498, 131] width 44 height 15
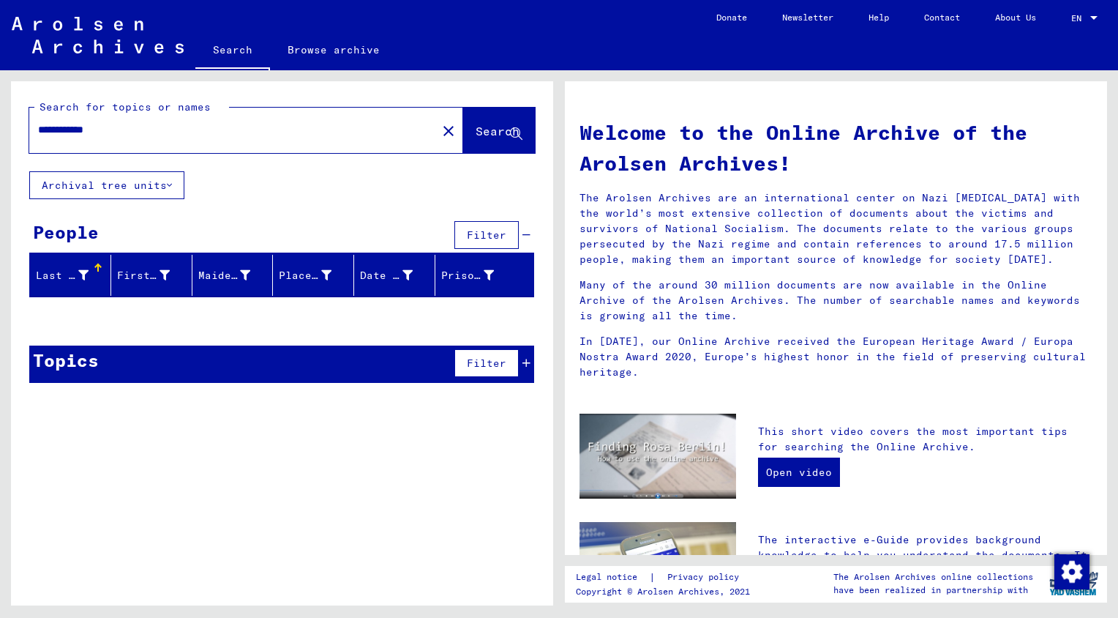
click at [155, 125] on input "**********" at bounding box center [228, 129] width 381 height 15
drag, startPoint x: 157, startPoint y: 129, endPoint x: 34, endPoint y: 116, distance: 124.3
click at [34, 116] on div "**********" at bounding box center [224, 129] width 390 height 33
type input "*"
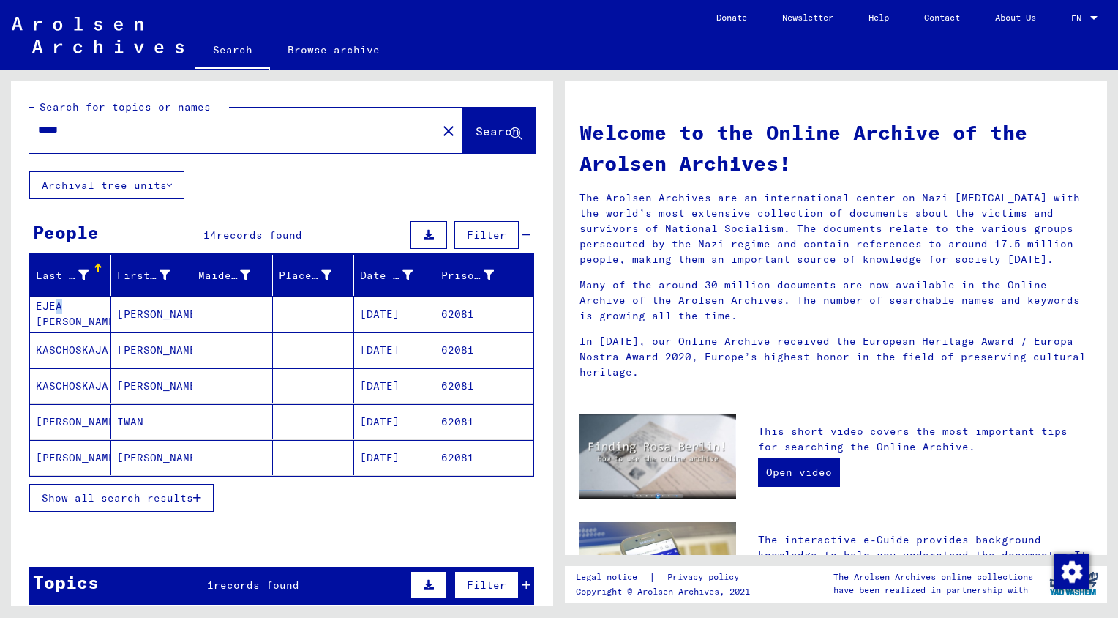
click at [59, 313] on mat-cell "[PERSON_NAME] EJEA [PERSON_NAME] EJEA" at bounding box center [70, 313] width 81 height 35
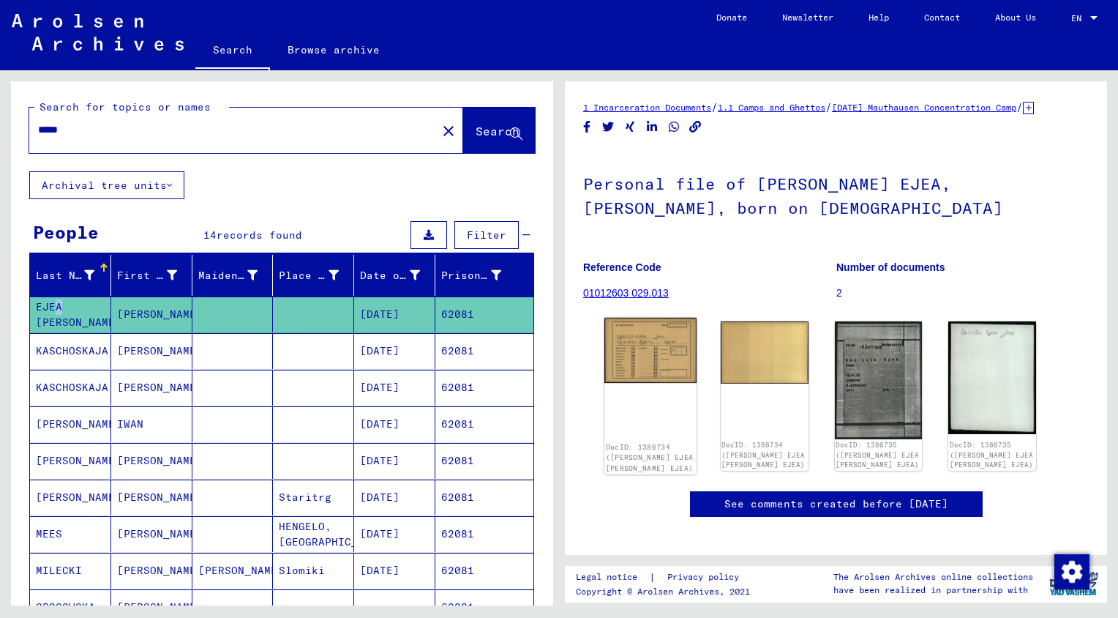
click at [667, 364] on img at bounding box center [650, 350] width 92 height 65
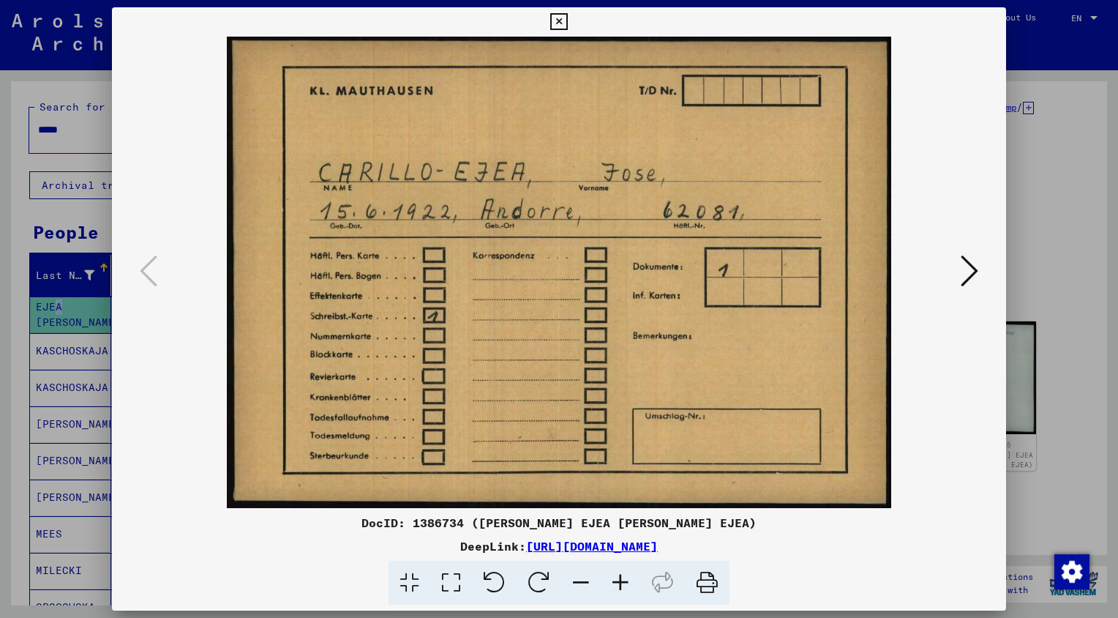
click at [968, 260] on icon at bounding box center [970, 270] width 18 height 35
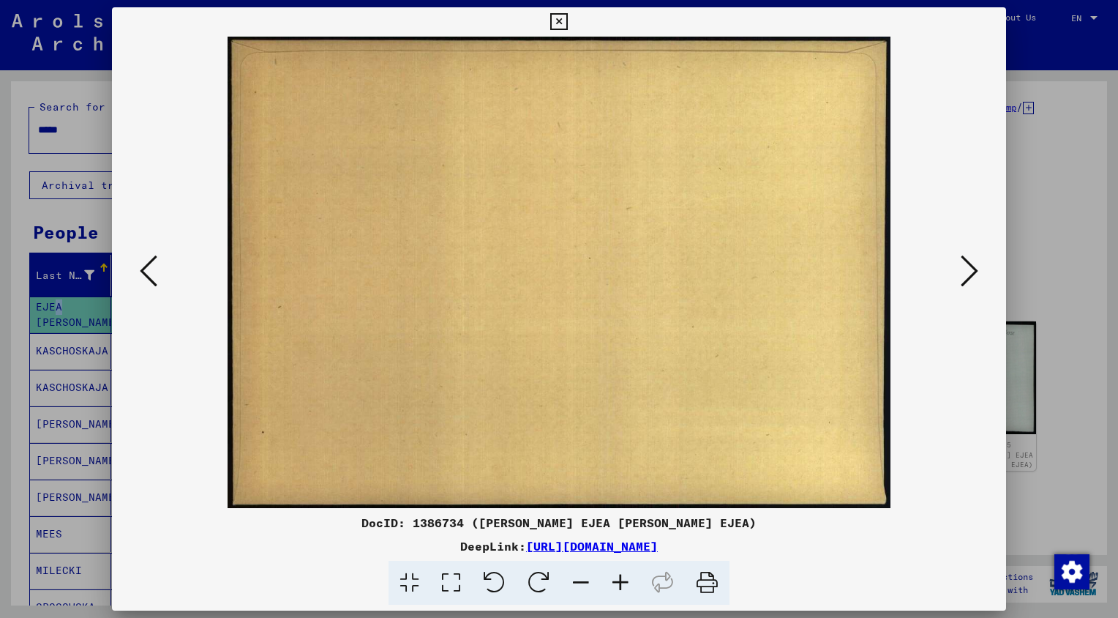
click at [968, 260] on icon at bounding box center [970, 270] width 18 height 35
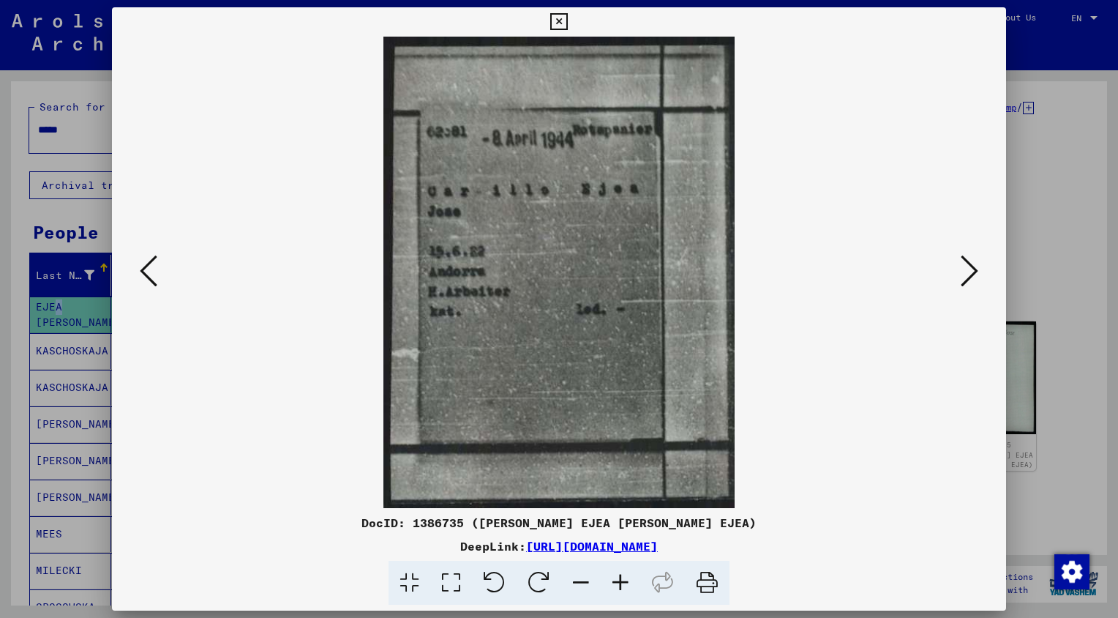
click at [968, 260] on icon at bounding box center [970, 270] width 18 height 35
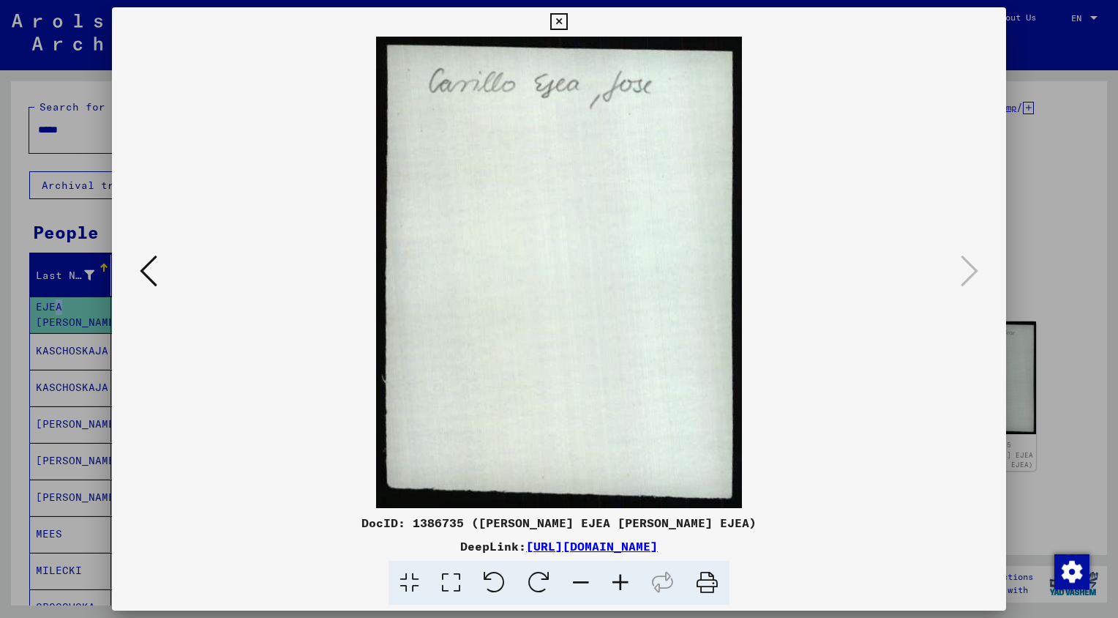
click at [556, 24] on icon at bounding box center [558, 22] width 17 height 18
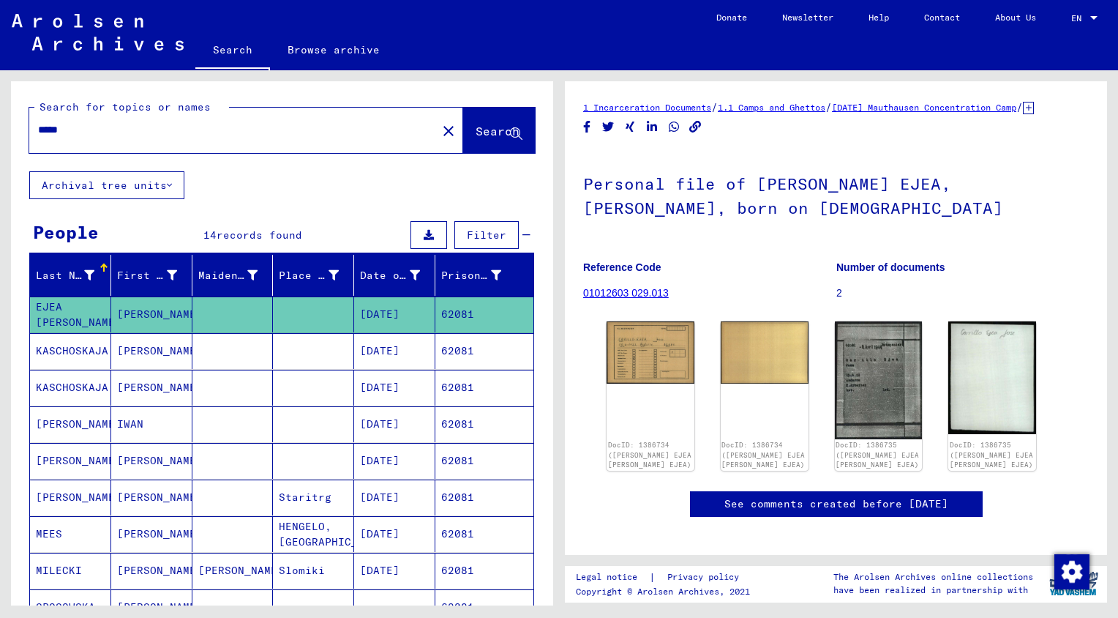
drag, startPoint x: 139, startPoint y: 129, endPoint x: 3, endPoint y: 132, distance: 136.1
click at [3, 132] on div "Search for topics or names ***** close Search Archival tree units People 14 rec…" at bounding box center [279, 337] width 559 height 535
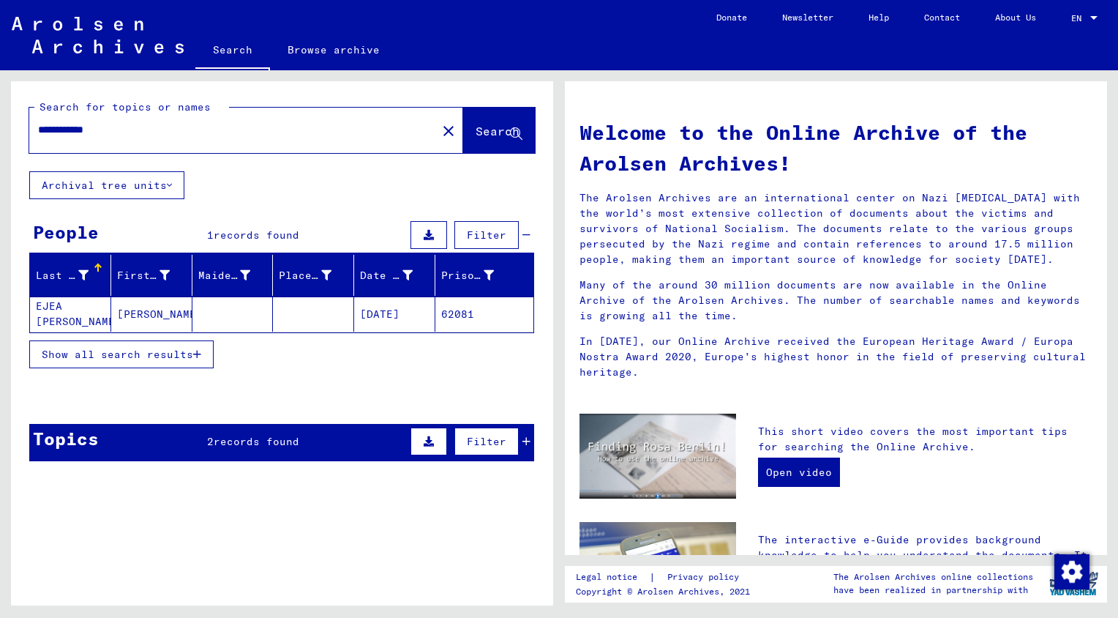
click at [54, 134] on input "**********" at bounding box center [228, 129] width 381 height 15
type input "**********"
click at [60, 318] on mat-cell "[PERSON_NAME] EJEA [PERSON_NAME] EJEA" at bounding box center [70, 313] width 81 height 35
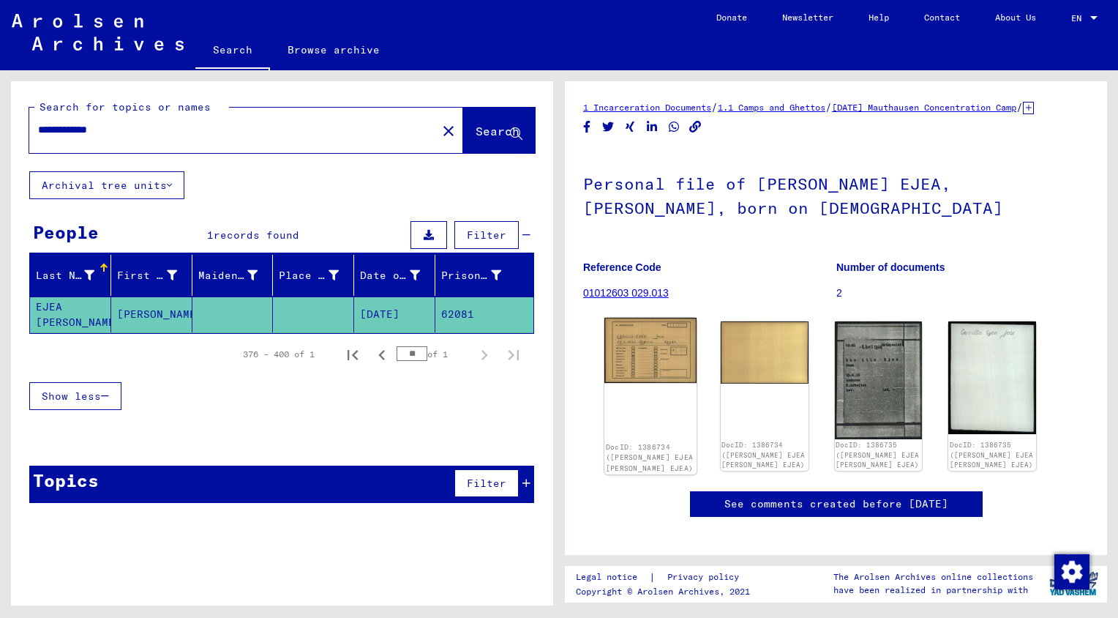
click at [655, 369] on img at bounding box center [650, 350] width 92 height 65
